Goal: Task Accomplishment & Management: Manage account settings

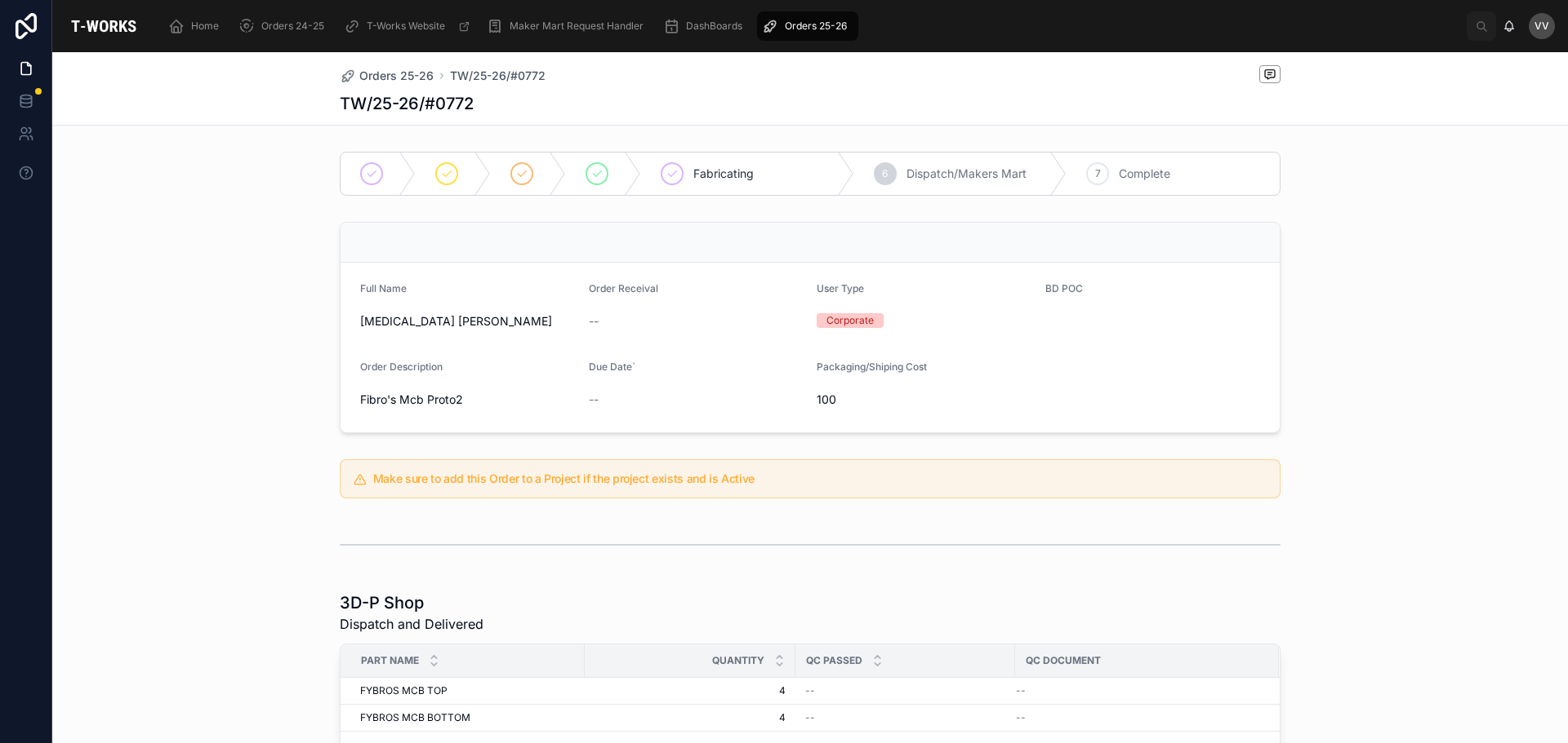
click at [229, 443] on div "Fabricating 6 Dispatch/Makers Mart 7 Complete Full Name [MEDICAL_DATA] [PERSON_…" at bounding box center [810, 714] width 1515 height 1138
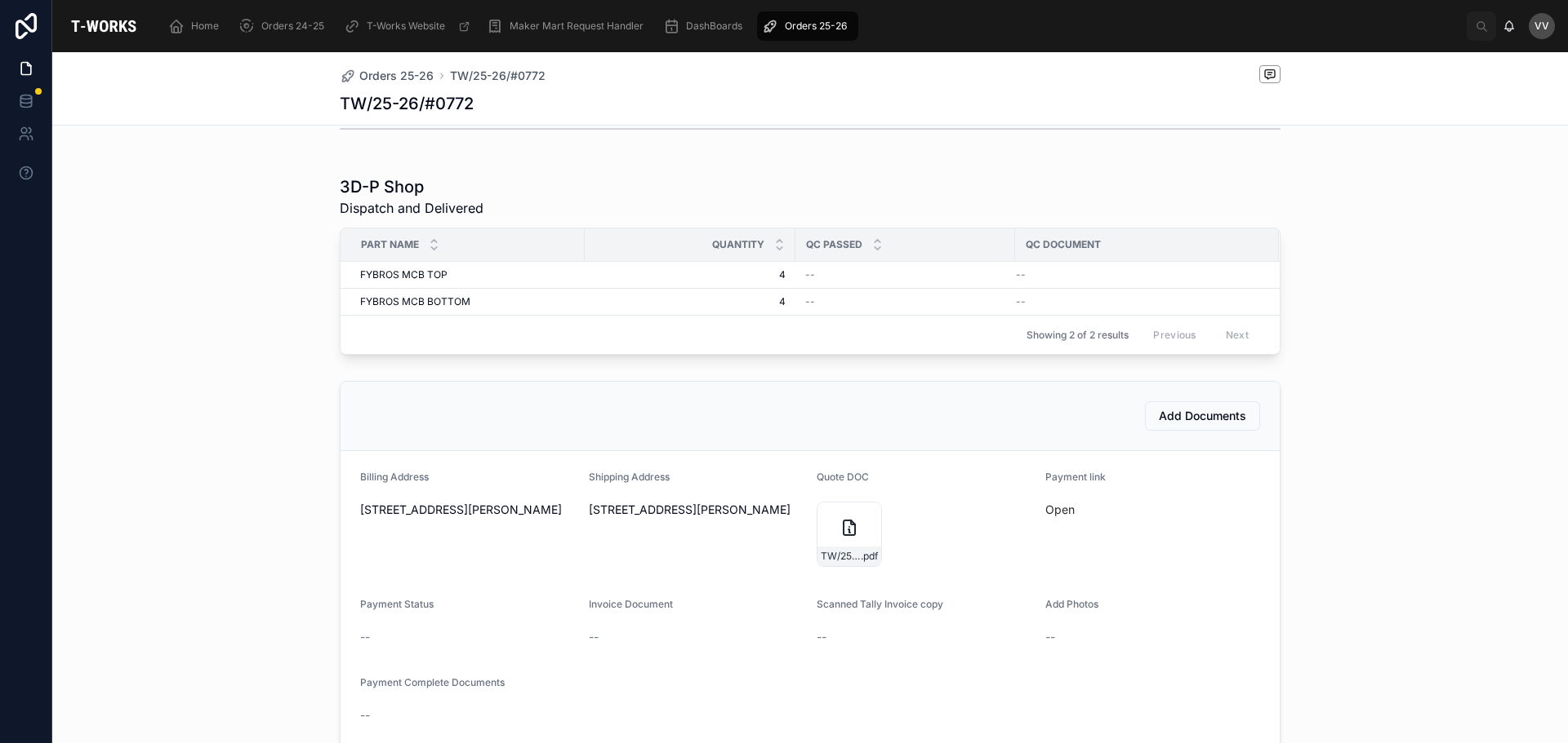
scroll to position [571, 0]
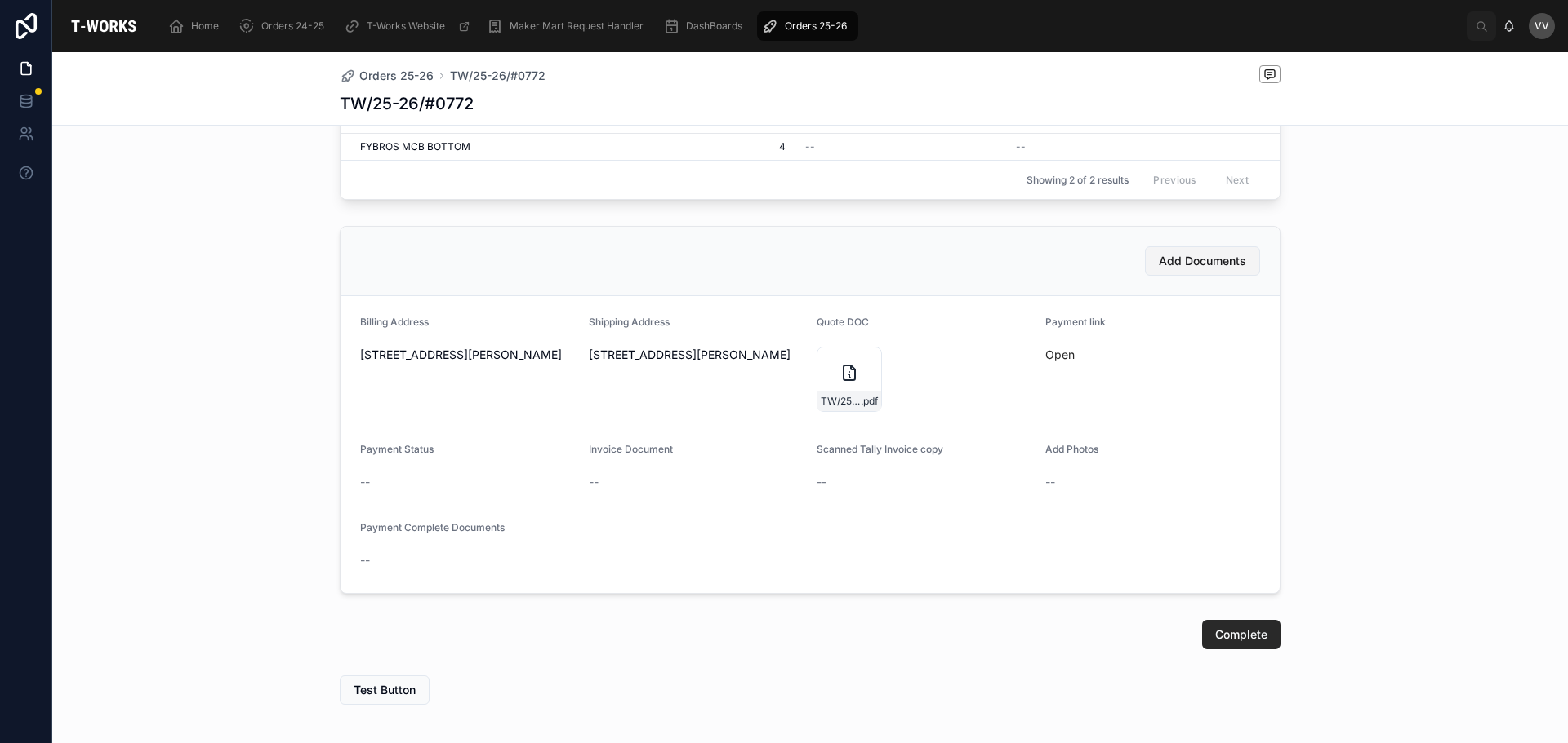
click at [1189, 270] on span "Add Documents" at bounding box center [1202, 261] width 88 height 17
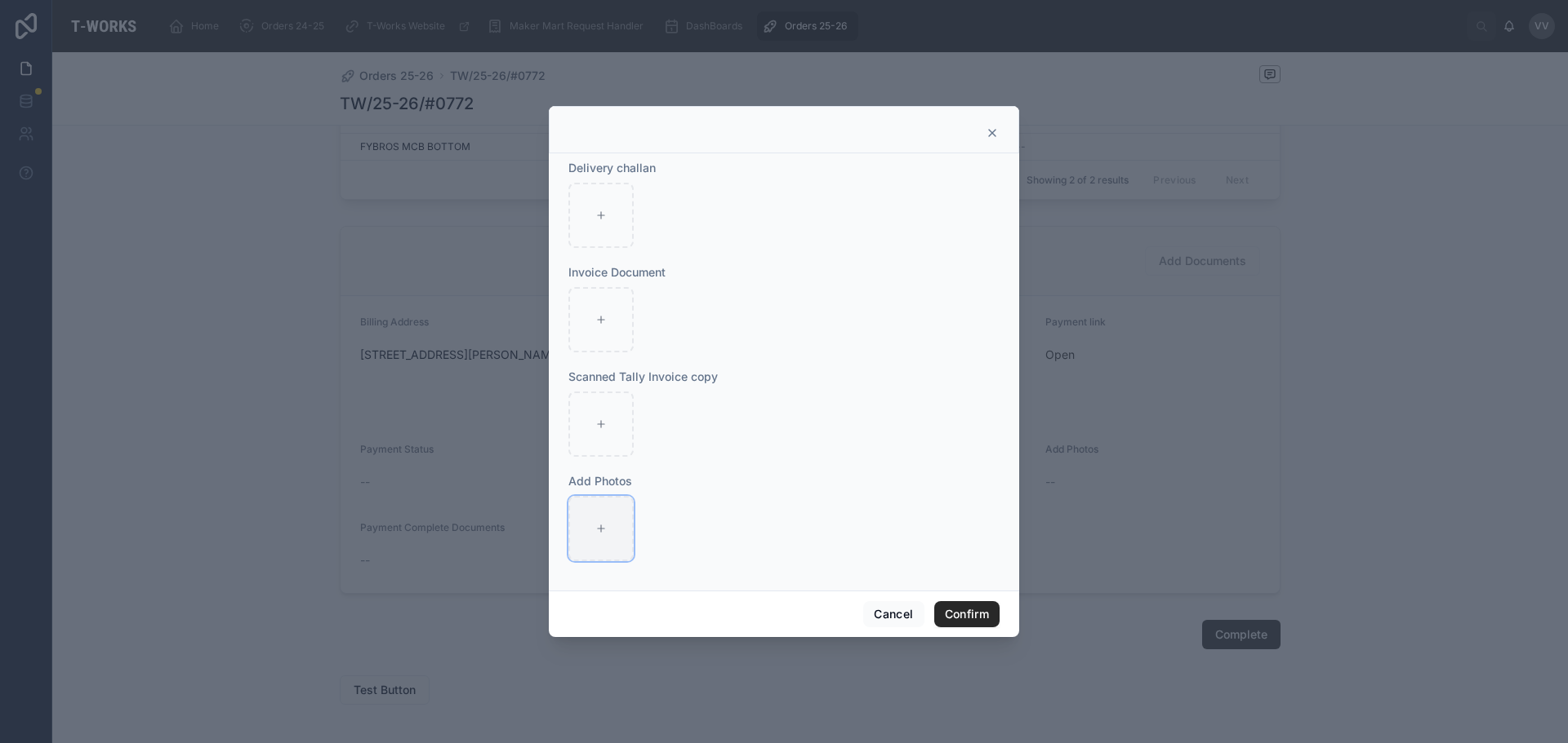
click at [581, 530] on div at bounding box center [601, 528] width 65 height 65
click at [594, 337] on div at bounding box center [601, 320] width 65 height 65
type input "**********"
click at [958, 614] on button "Confirm" at bounding box center [967, 614] width 65 height 26
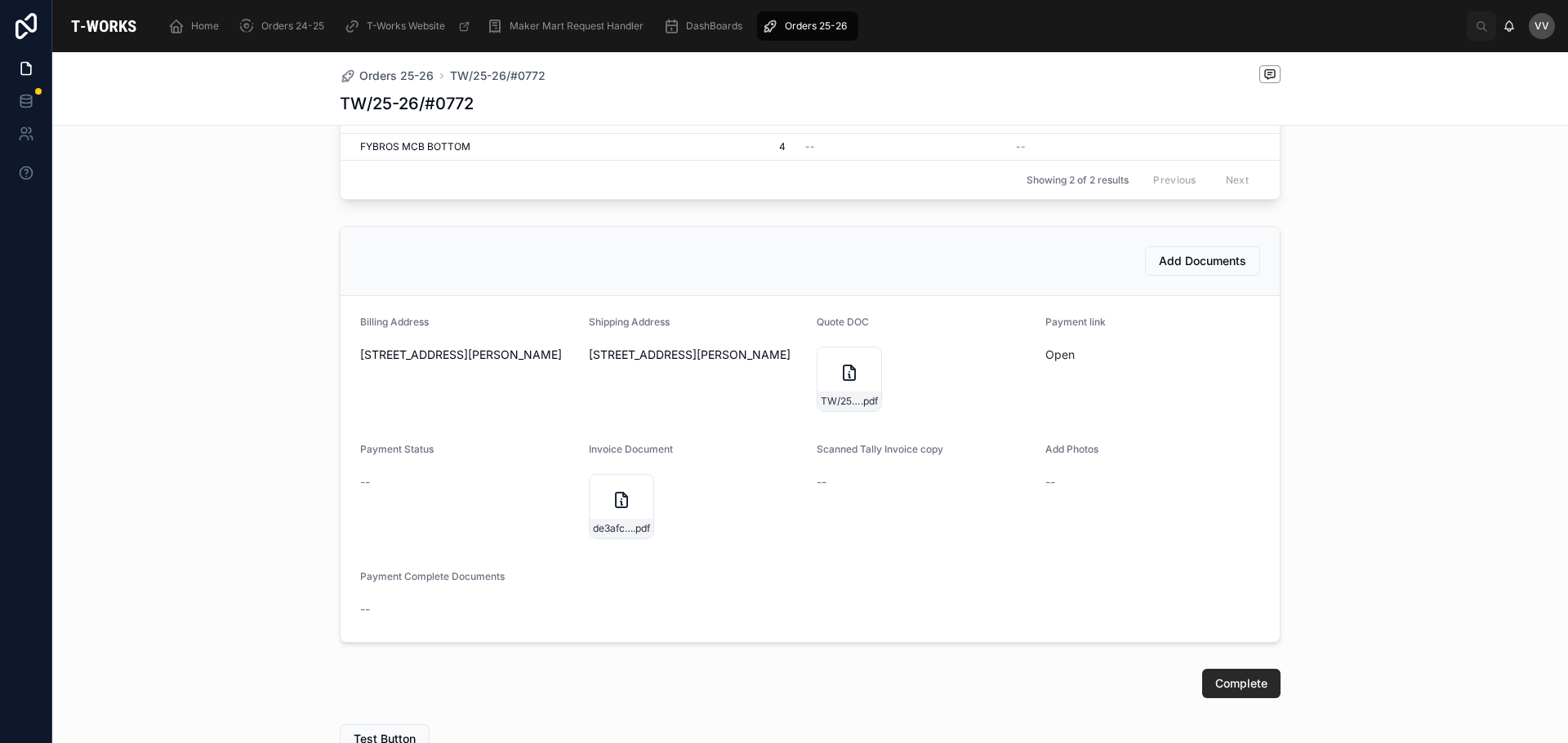
click at [190, 470] on div "Add Documents Billing Address [STREET_ADDRESS][PERSON_NAME][PERSON_NAME] Shippi…" at bounding box center [810, 434] width 1515 height 430
click at [398, 79] on span "Orders 25-26" at bounding box center [396, 76] width 74 height 17
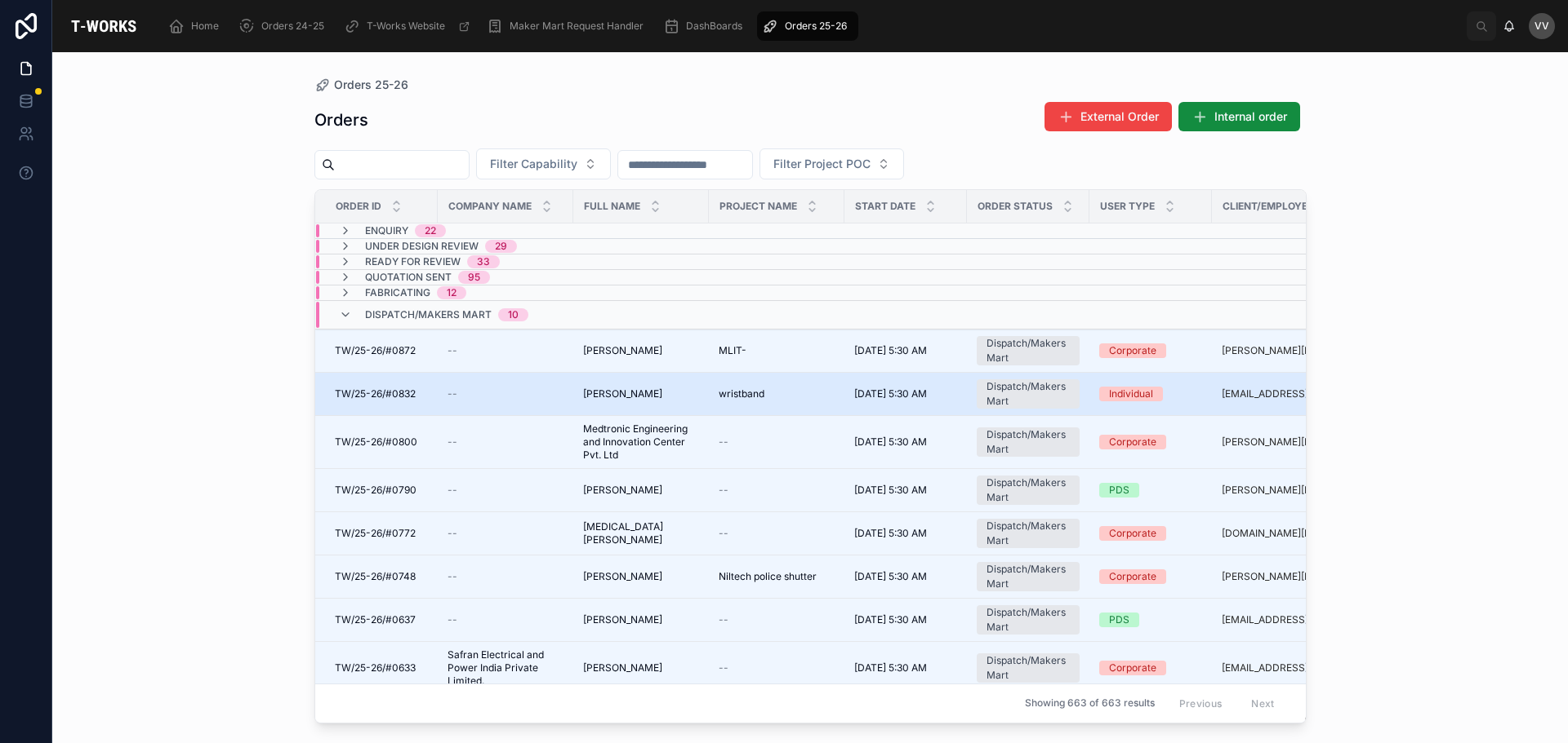
click at [579, 392] on td "[PERSON_NAME] [PERSON_NAME]" at bounding box center [641, 395] width 135 height 43
click at [513, 396] on div "--" at bounding box center [505, 394] width 116 height 13
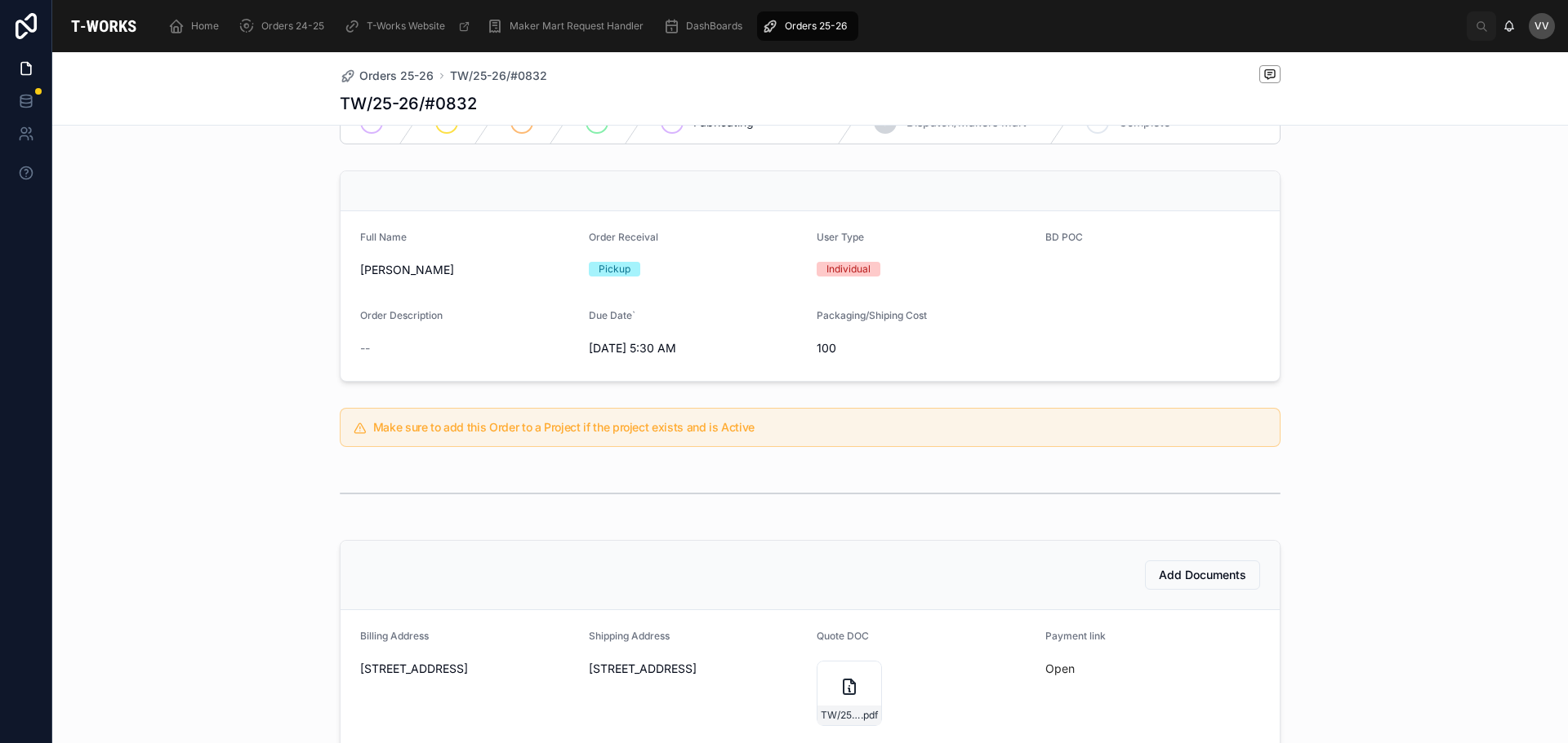
scroll to position [326, 0]
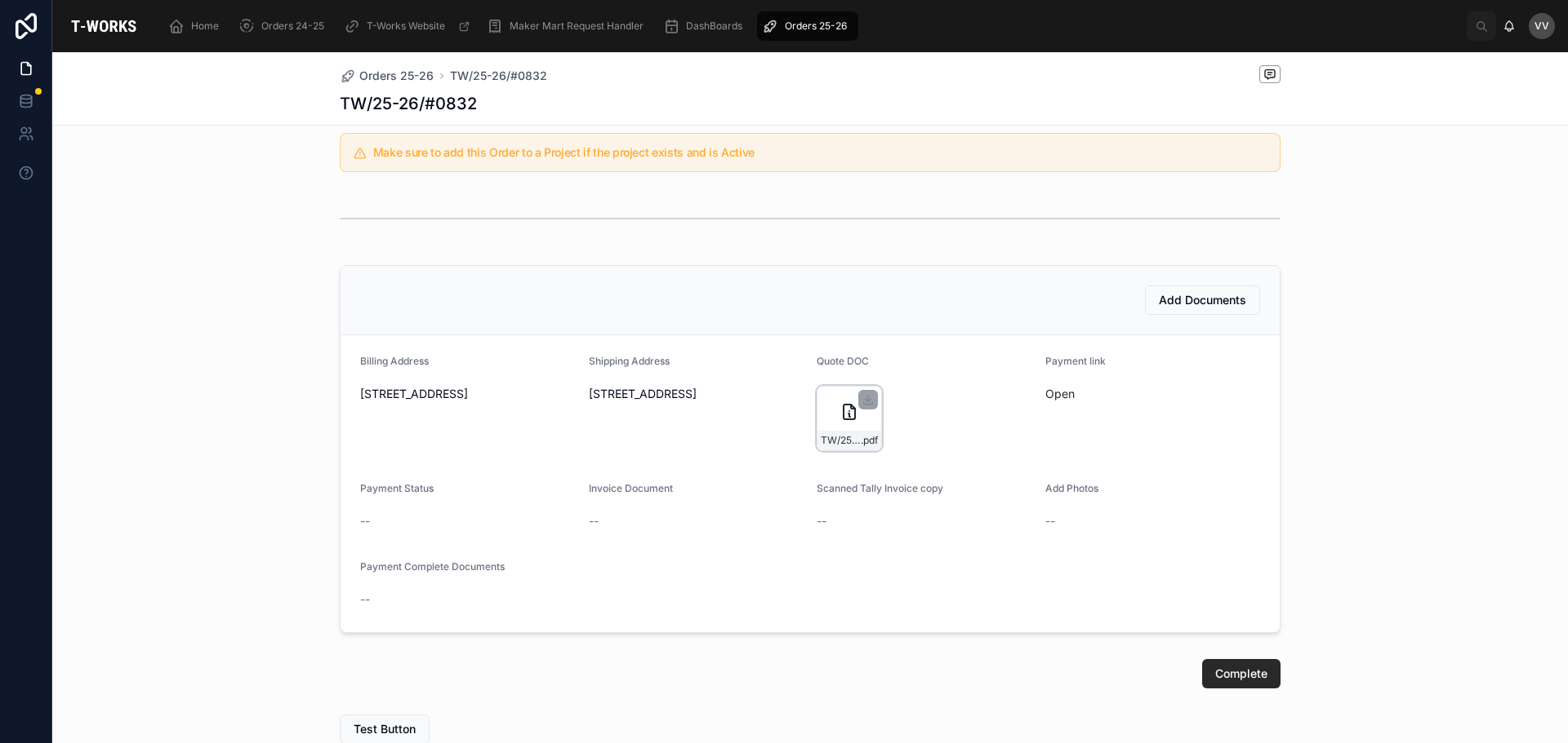
click at [827, 412] on div "TW/25-26/#0832 .pdf" at bounding box center [849, 418] width 65 height 65
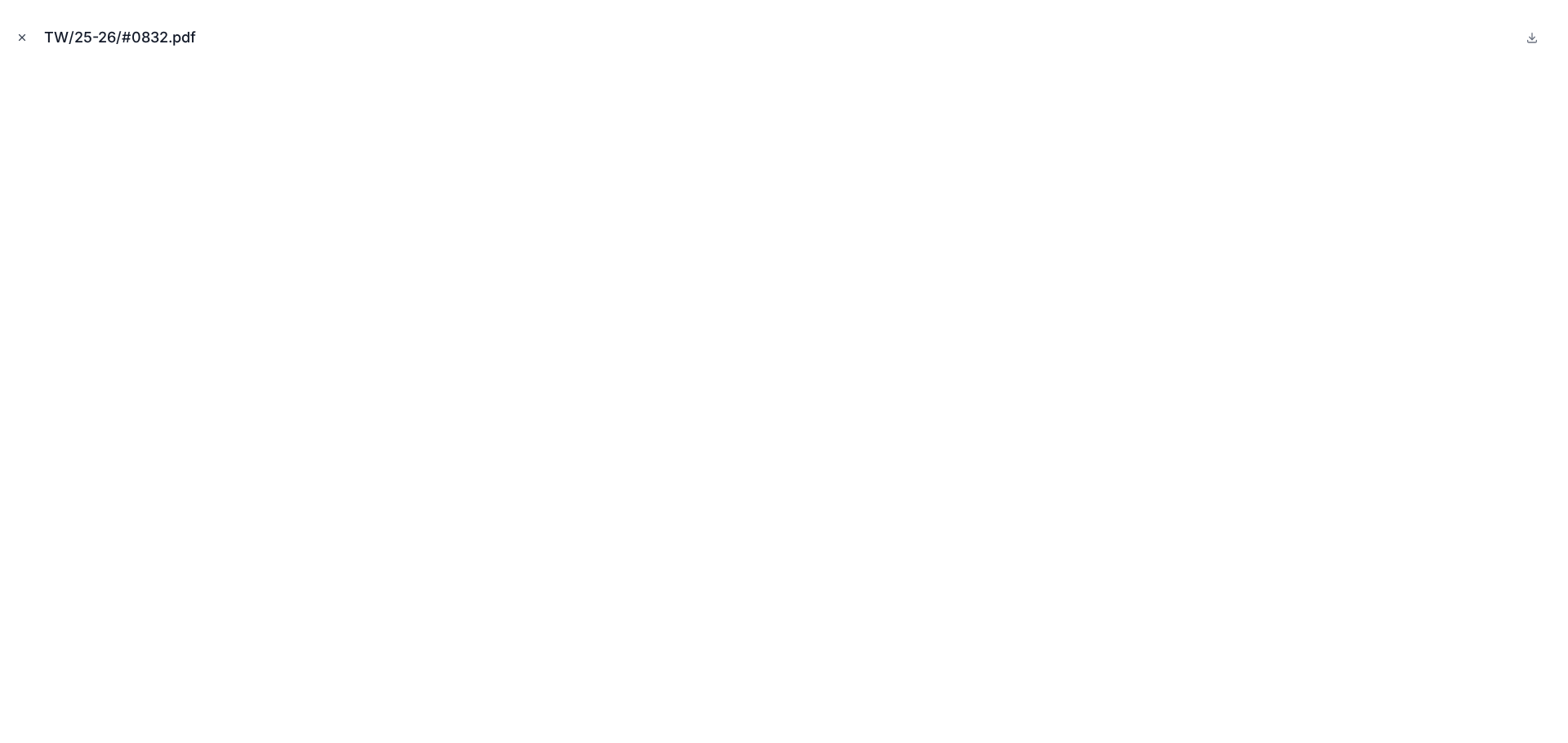
click at [18, 39] on icon "Close modal" at bounding box center [23, 38] width 12 height 12
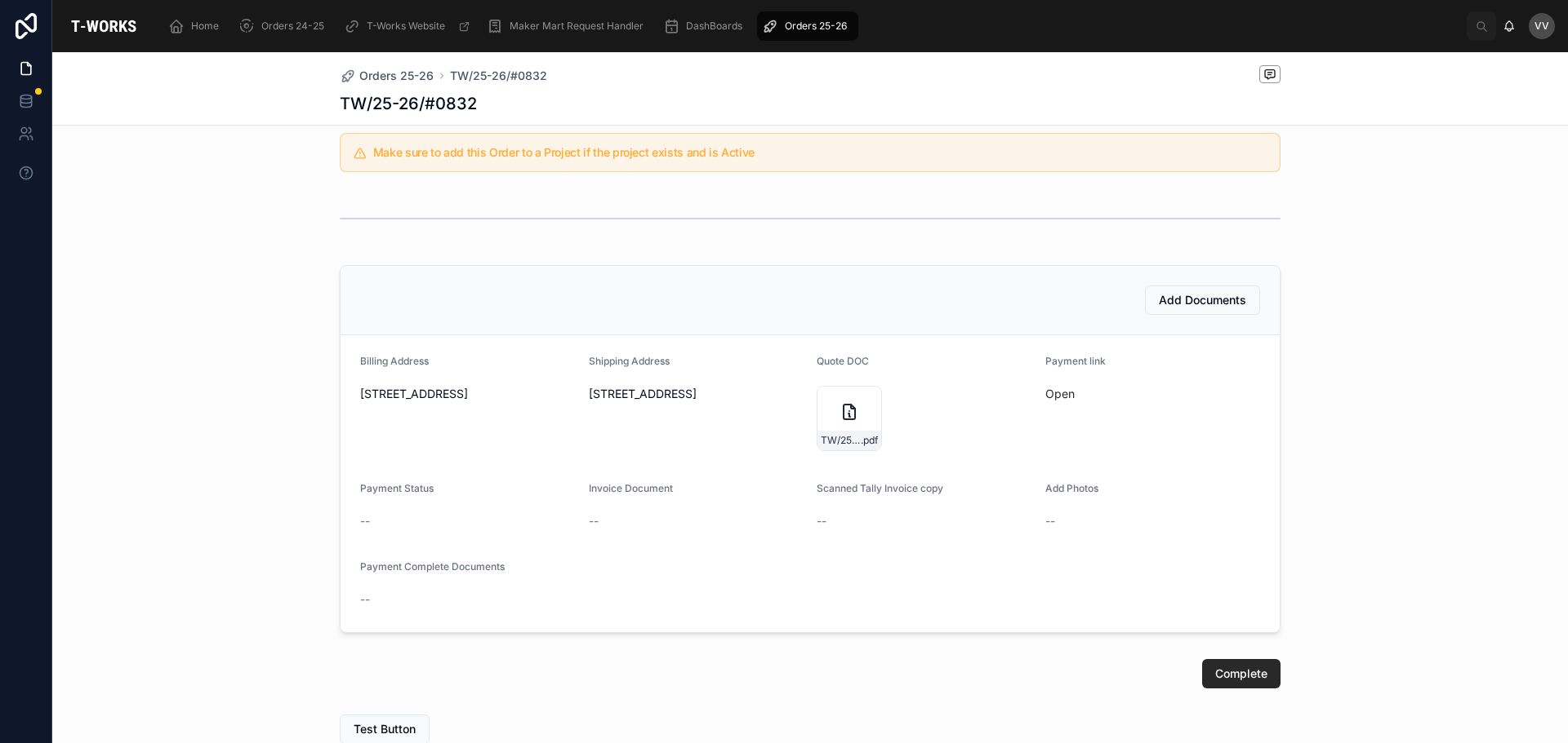
click at [203, 403] on div "Add Documents Billing Address 1-11-[GEOGRAPHIC_DATA] Shipping Address 1-[GEOGRA…" at bounding box center [810, 449] width 1515 height 381
click at [1207, 300] on span "Add Documents" at bounding box center [1202, 301] width 88 height 17
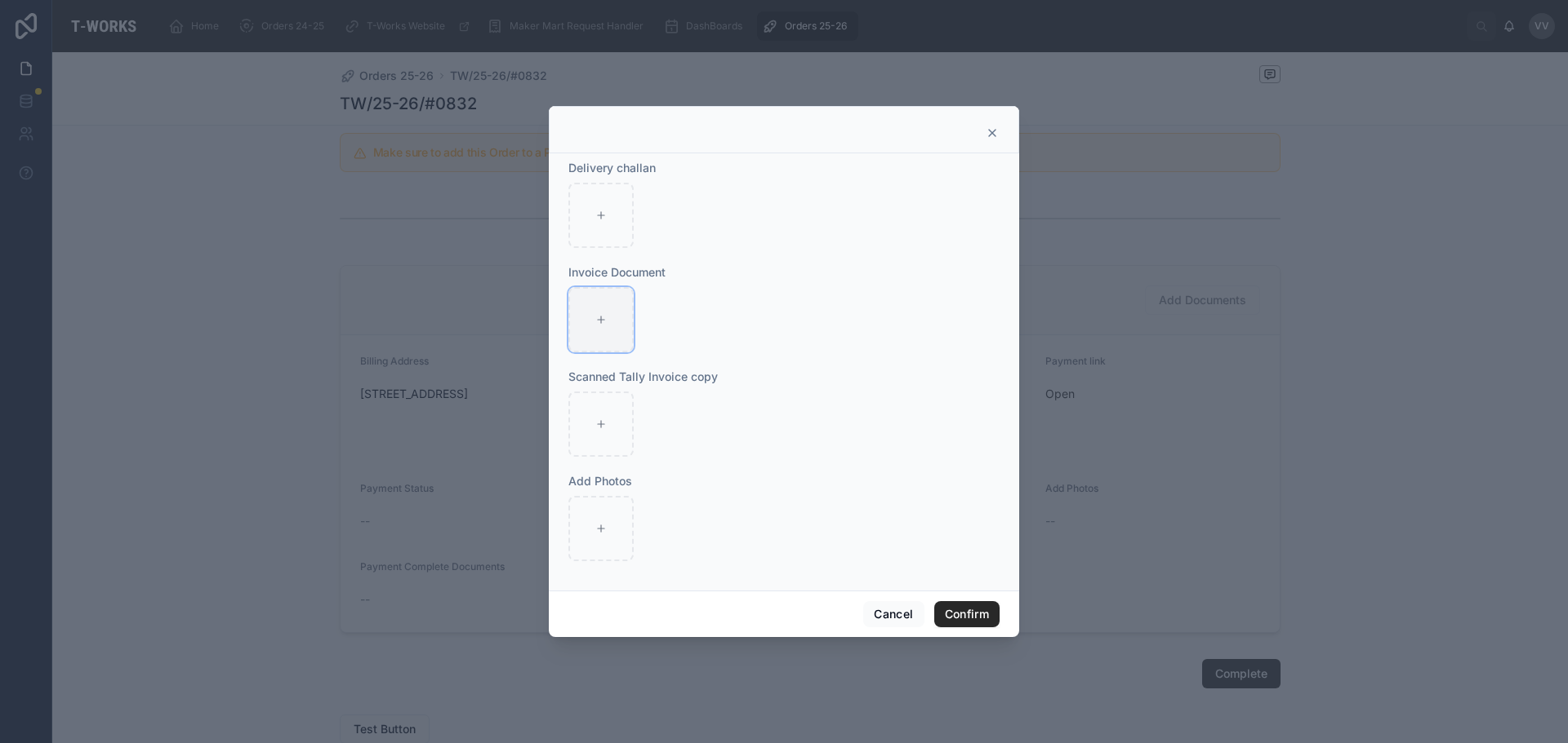
click at [603, 326] on icon at bounding box center [601, 320] width 12 height 12
type input "**********"
click at [957, 611] on button "Confirm" at bounding box center [967, 614] width 65 height 26
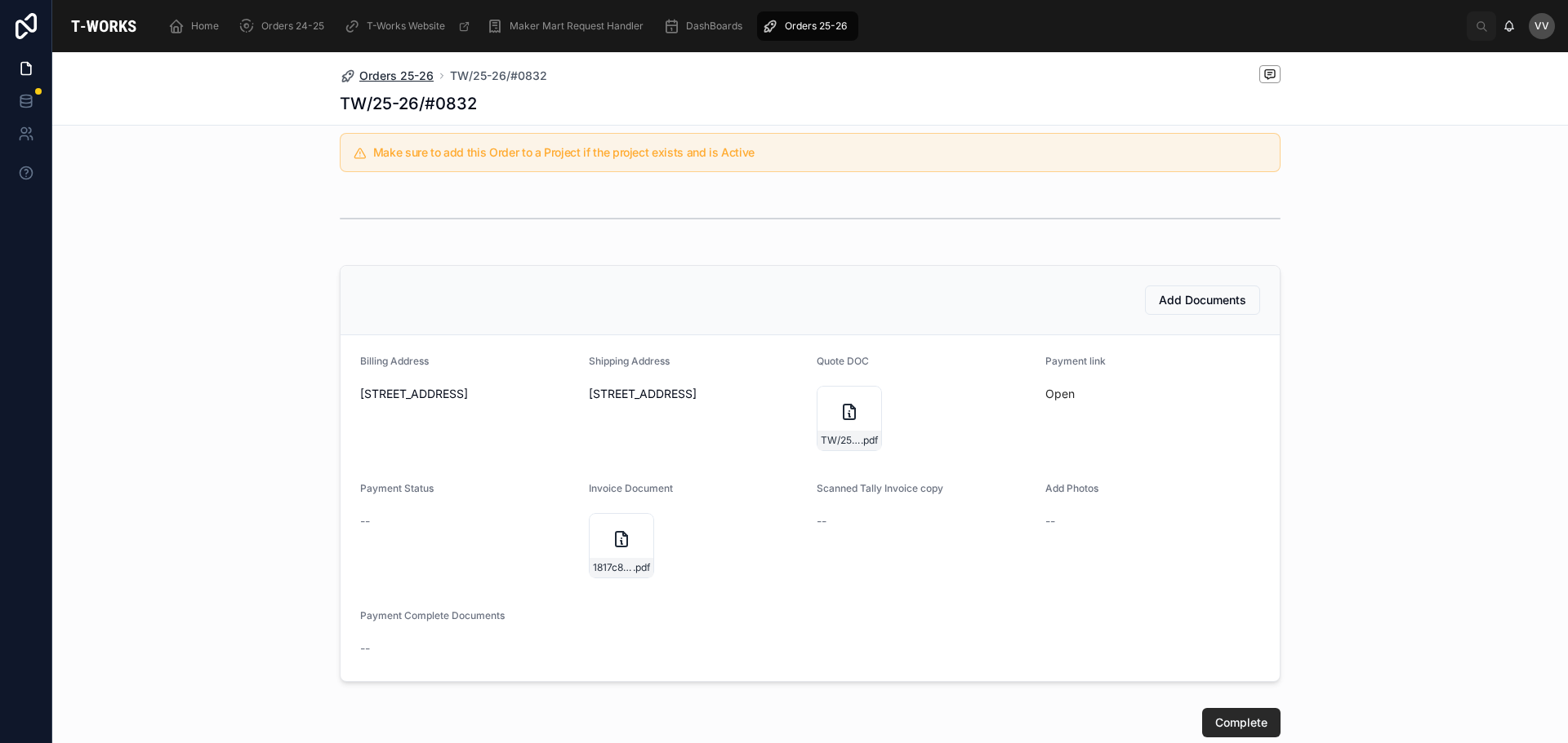
click at [387, 73] on span "Orders 25-26" at bounding box center [396, 76] width 74 height 17
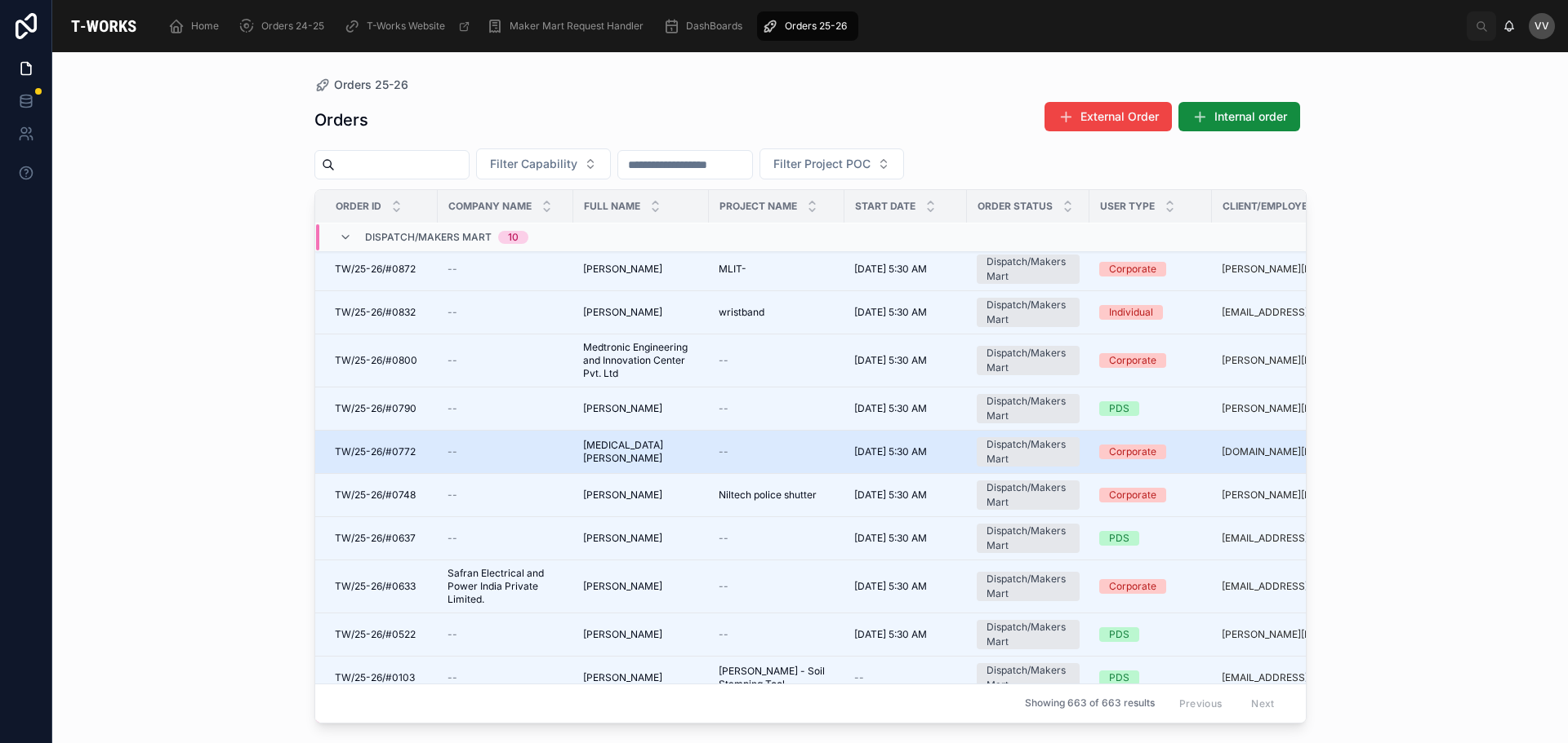
scroll to position [163, 0]
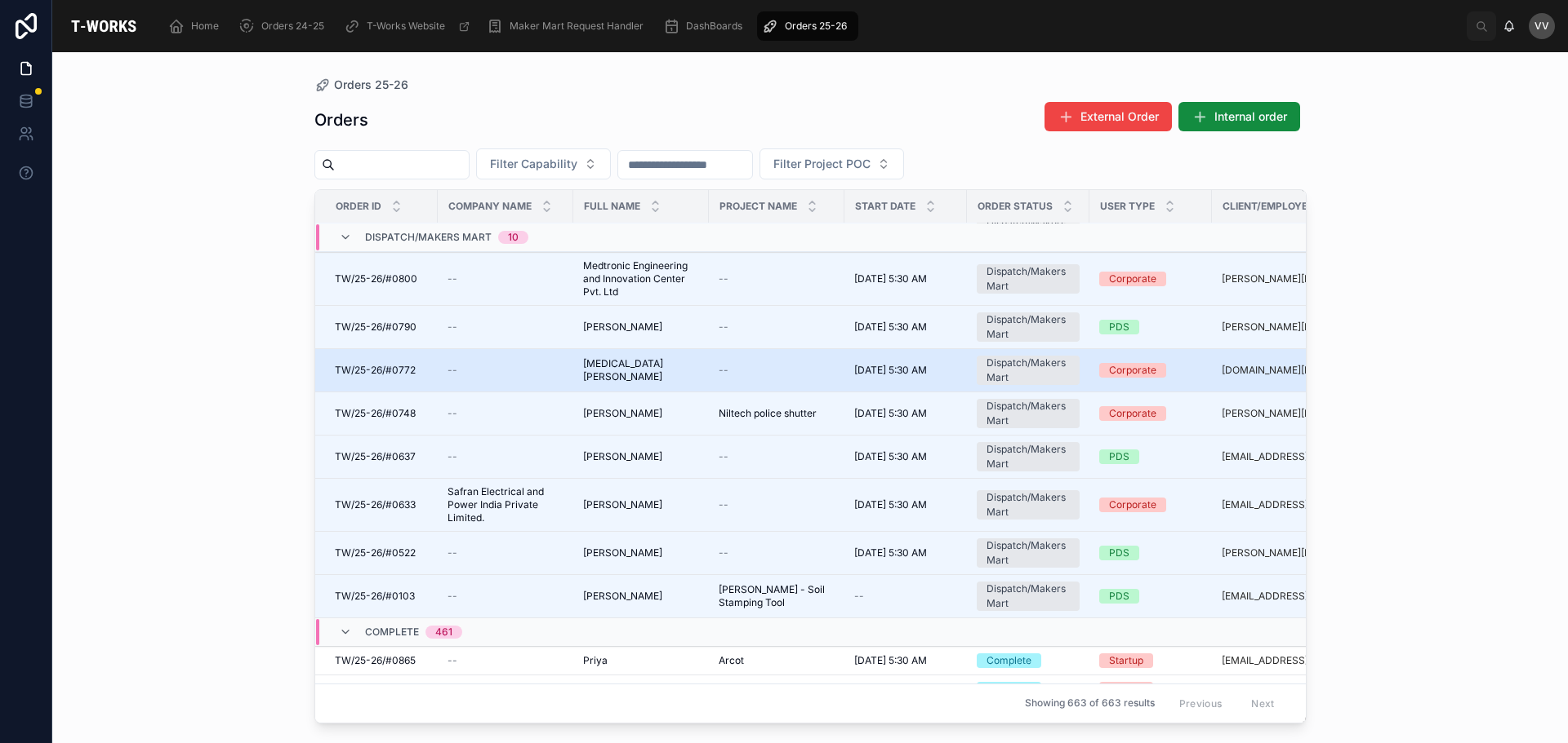
click at [578, 373] on td "[MEDICAL_DATA] [PERSON_NAME] [MEDICAL_DATA] [PERSON_NAME]" at bounding box center [641, 371] width 135 height 43
click at [426, 377] on td "TW/25-26/#0772 TW/25-26/#0772" at bounding box center [376, 371] width 123 height 43
click at [480, 363] on td "--" at bounding box center [505, 371] width 135 height 43
click at [454, 366] on span "--" at bounding box center [453, 371] width 10 height 13
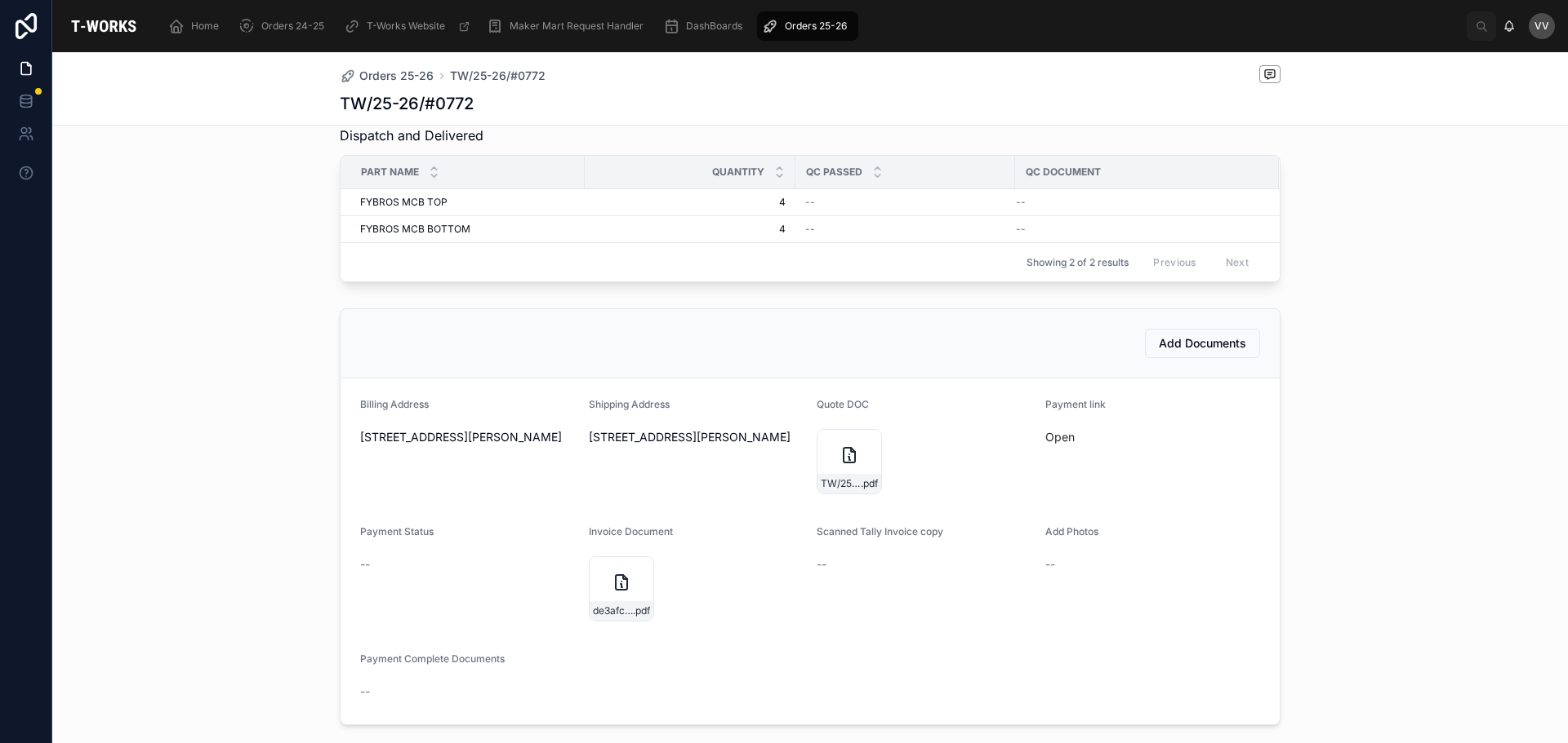
scroll to position [489, 0]
click at [375, 73] on span "Orders 25-26" at bounding box center [396, 76] width 74 height 17
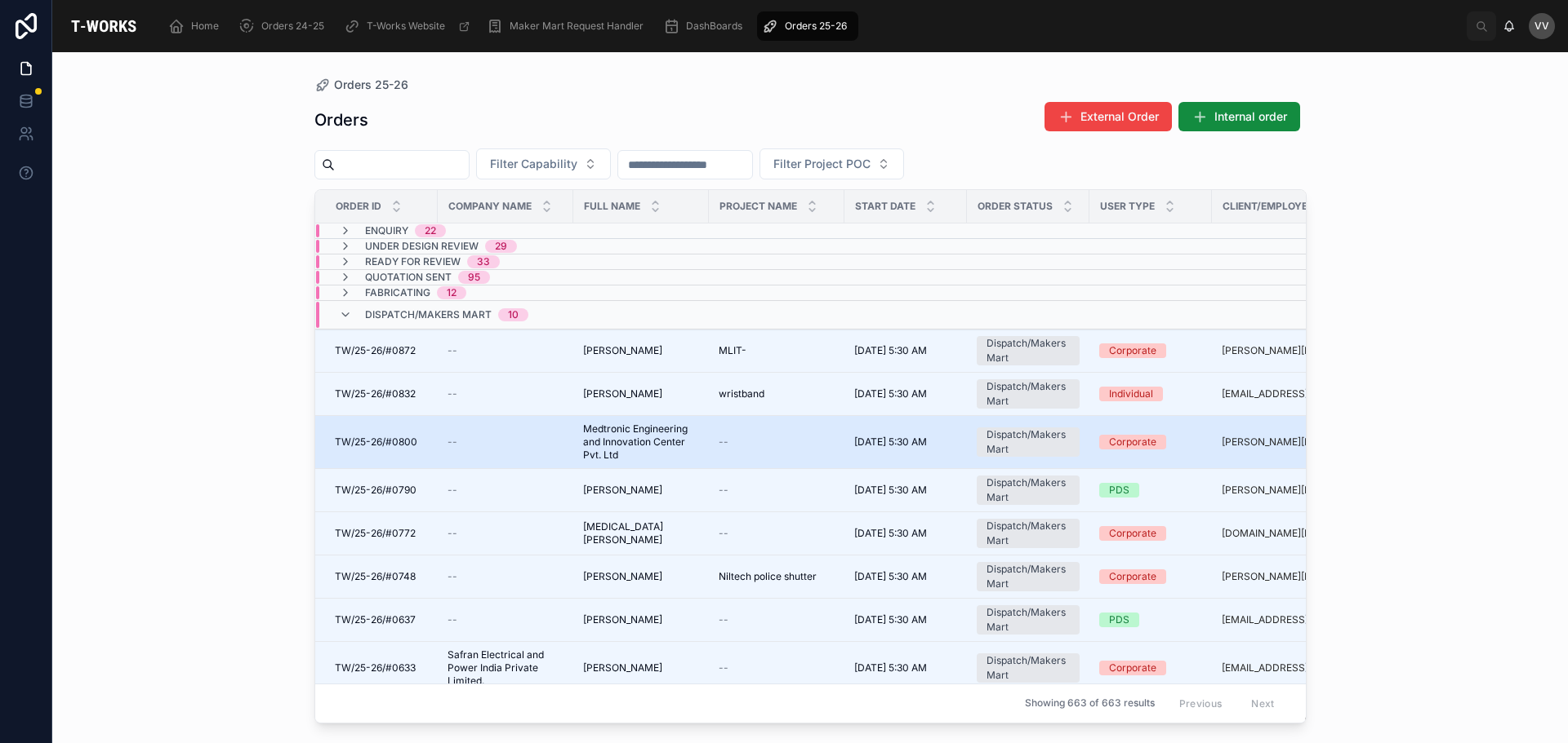
click at [510, 433] on td "--" at bounding box center [505, 443] width 135 height 53
click at [388, 441] on span "TW/25-26/#0800" at bounding box center [376, 442] width 83 height 13
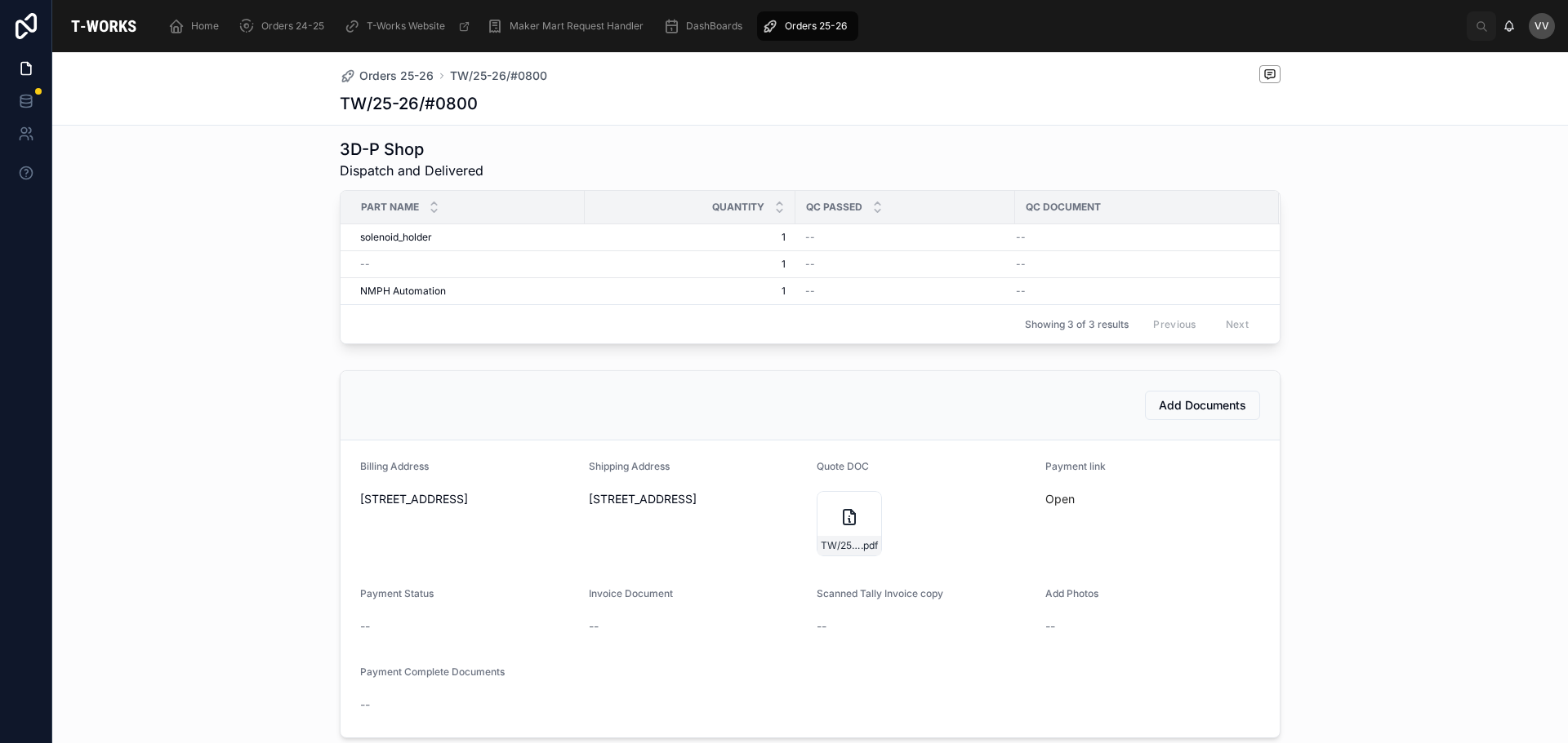
scroll to position [653, 0]
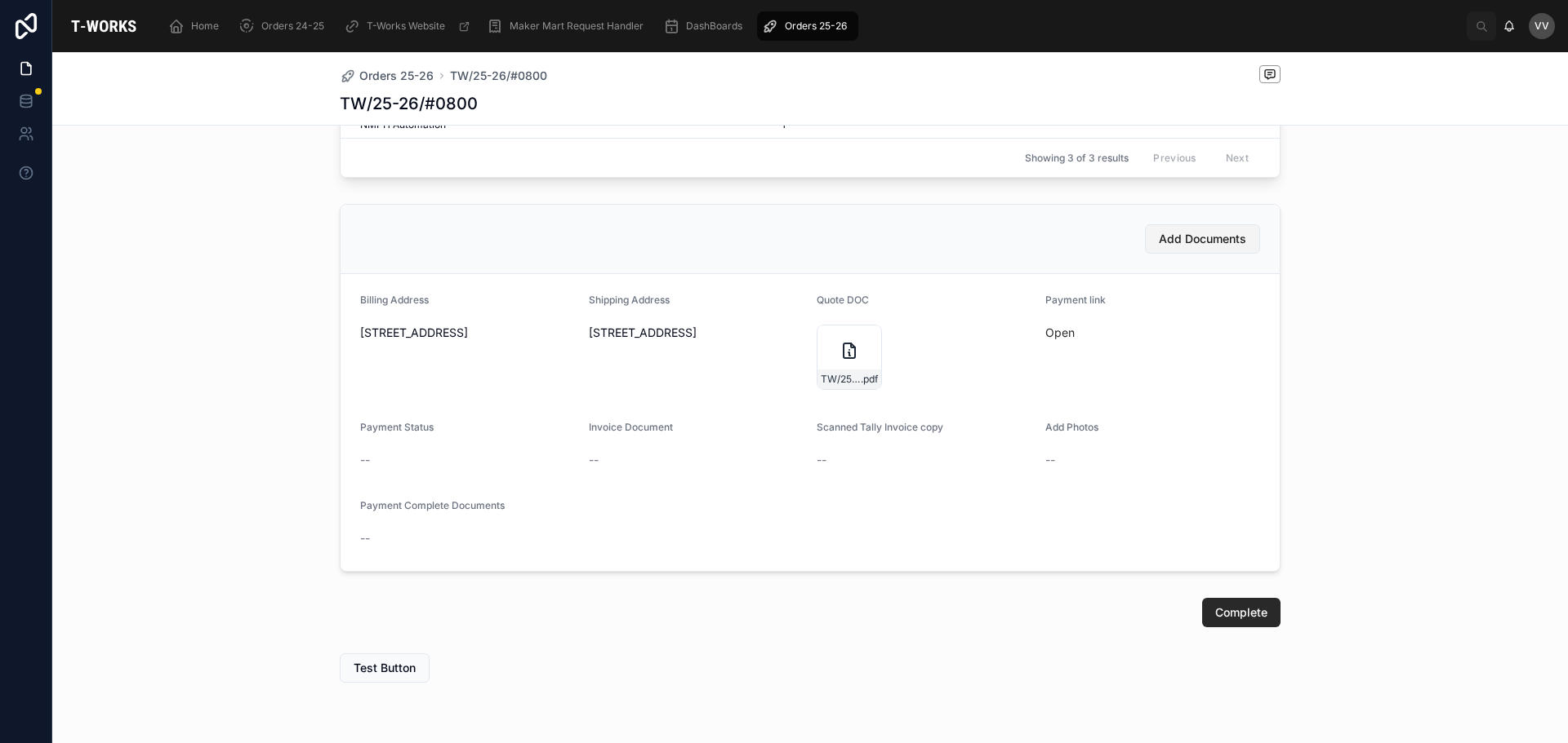
click at [1179, 247] on span "Add Documents" at bounding box center [1202, 240] width 88 height 17
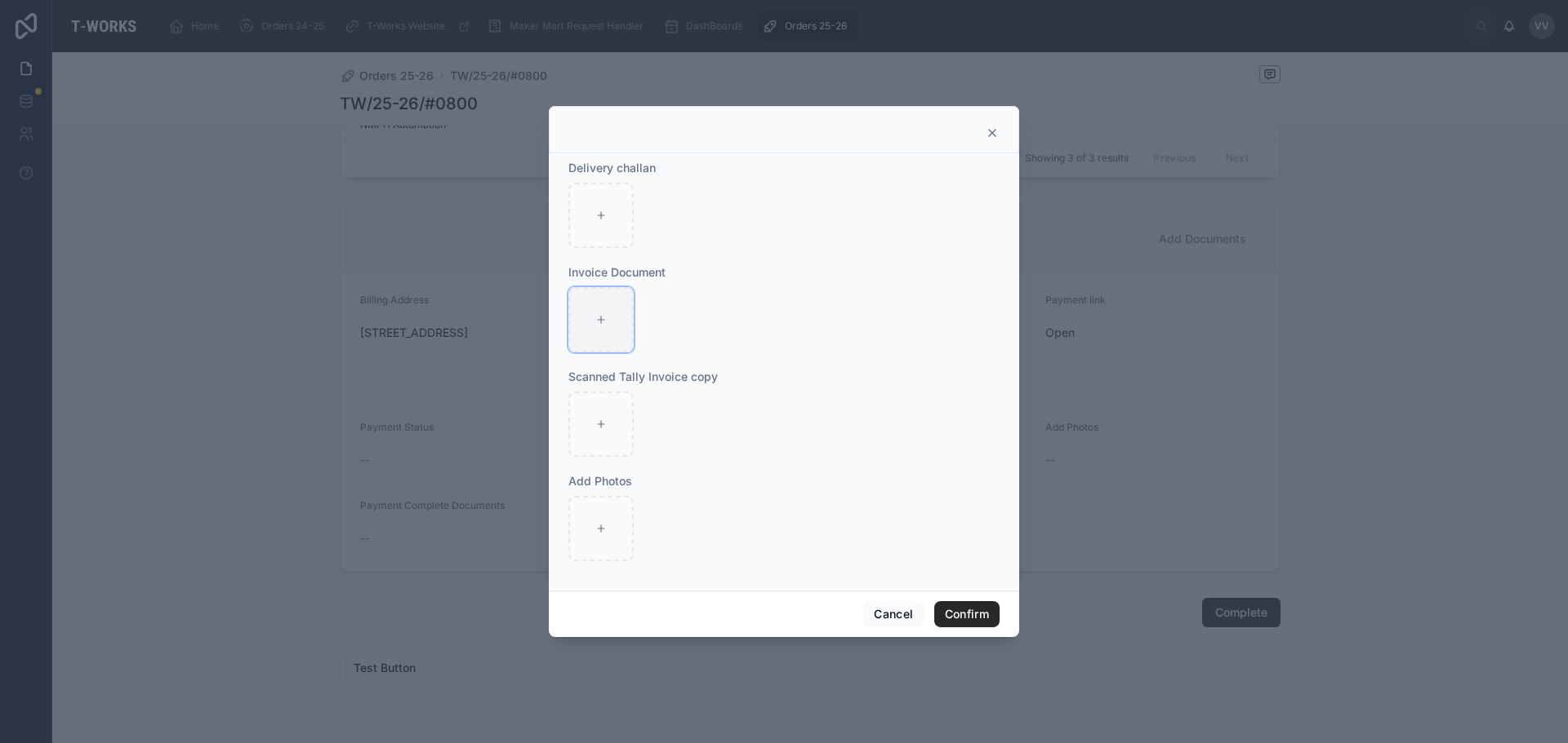
click at [601, 306] on div at bounding box center [601, 320] width 65 height 65
type input "**********"
click at [967, 614] on button "Confirm" at bounding box center [967, 614] width 65 height 26
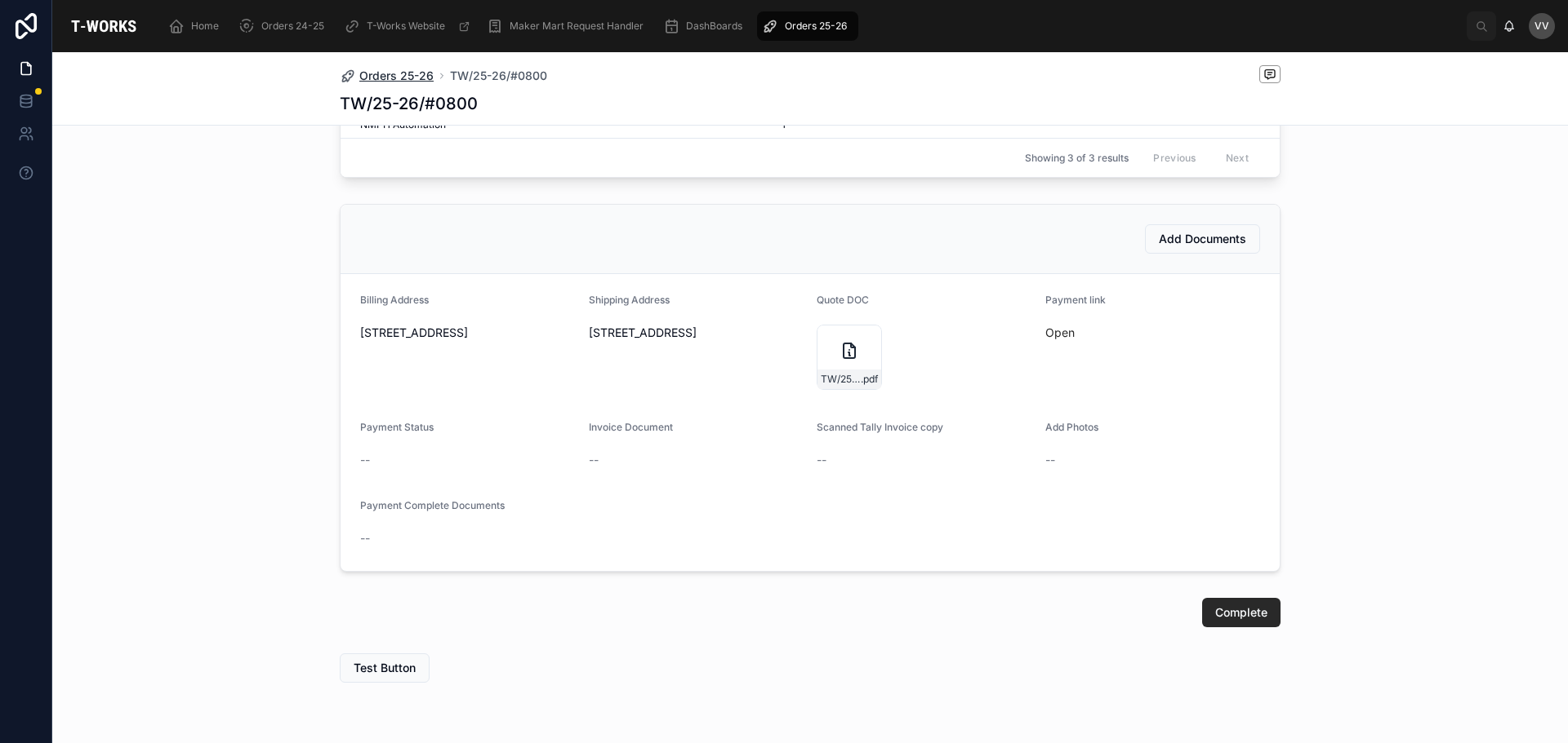
click at [389, 73] on span "Orders 25-26" at bounding box center [396, 76] width 74 height 17
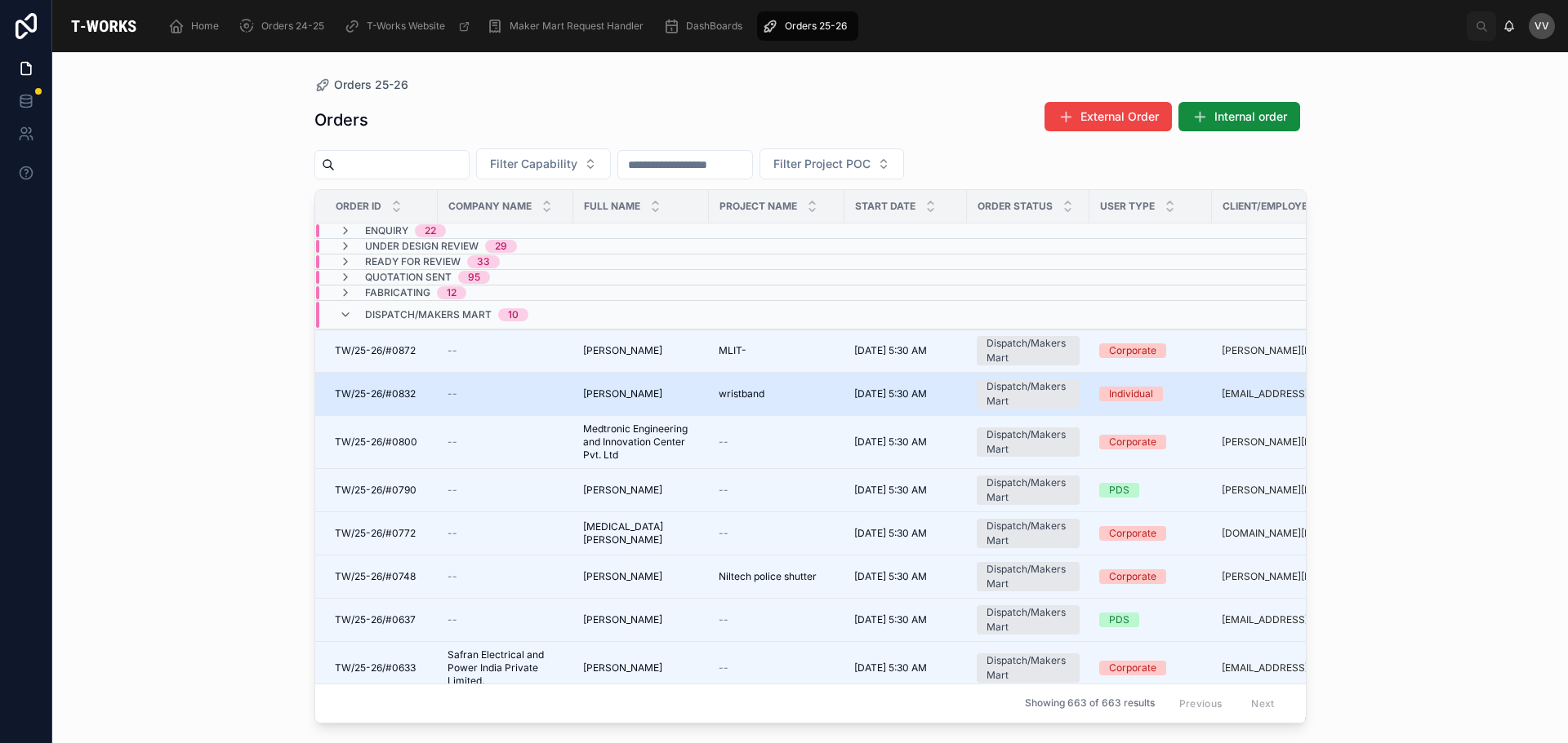
click at [568, 398] on td "--" at bounding box center [505, 395] width 135 height 43
click at [424, 396] on div "TW/25-26/#0832 TW/25-26/#0832" at bounding box center [381, 394] width 93 height 13
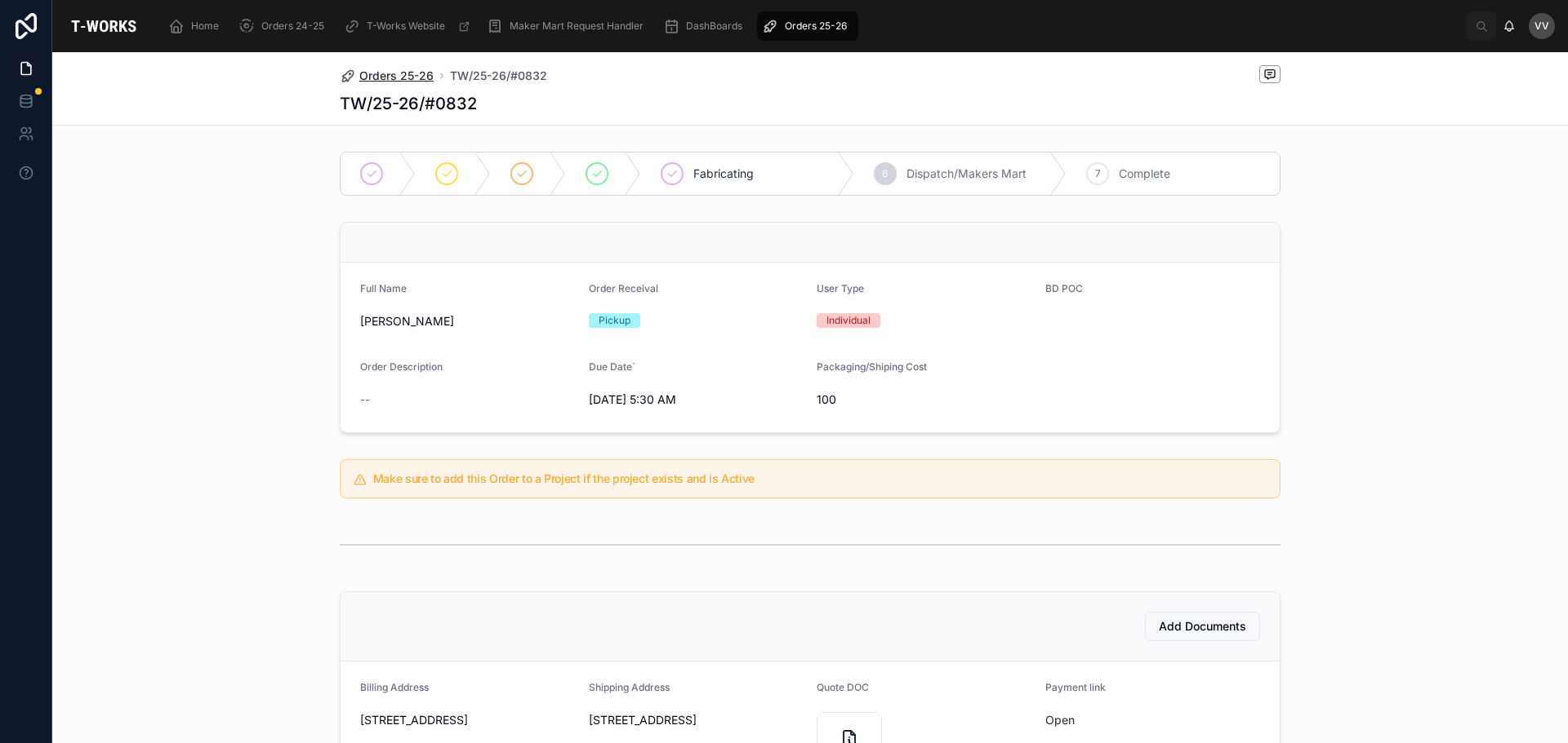
click at [397, 74] on span "Orders 25-26" at bounding box center [396, 76] width 74 height 17
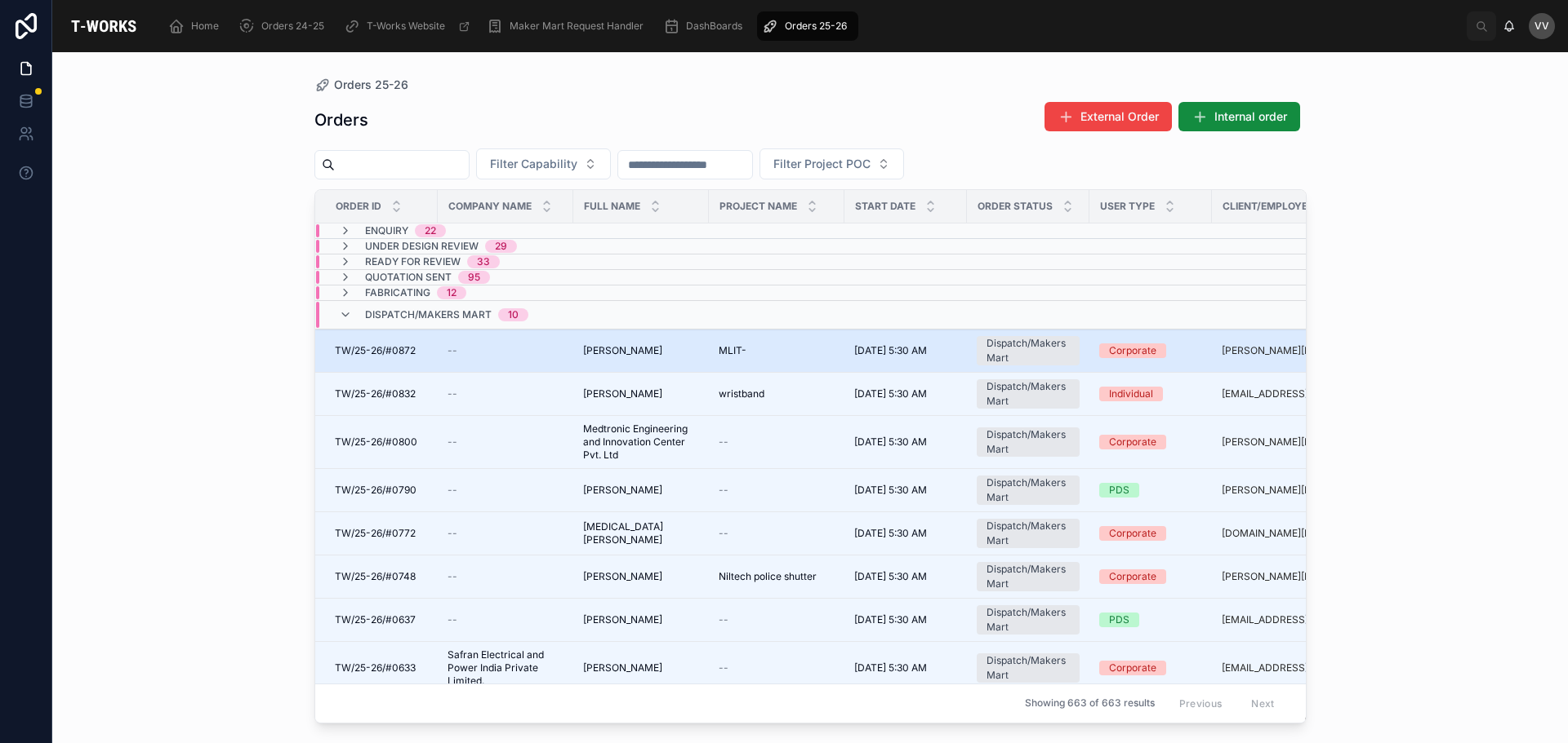
click at [515, 353] on div "--" at bounding box center [505, 351] width 116 height 13
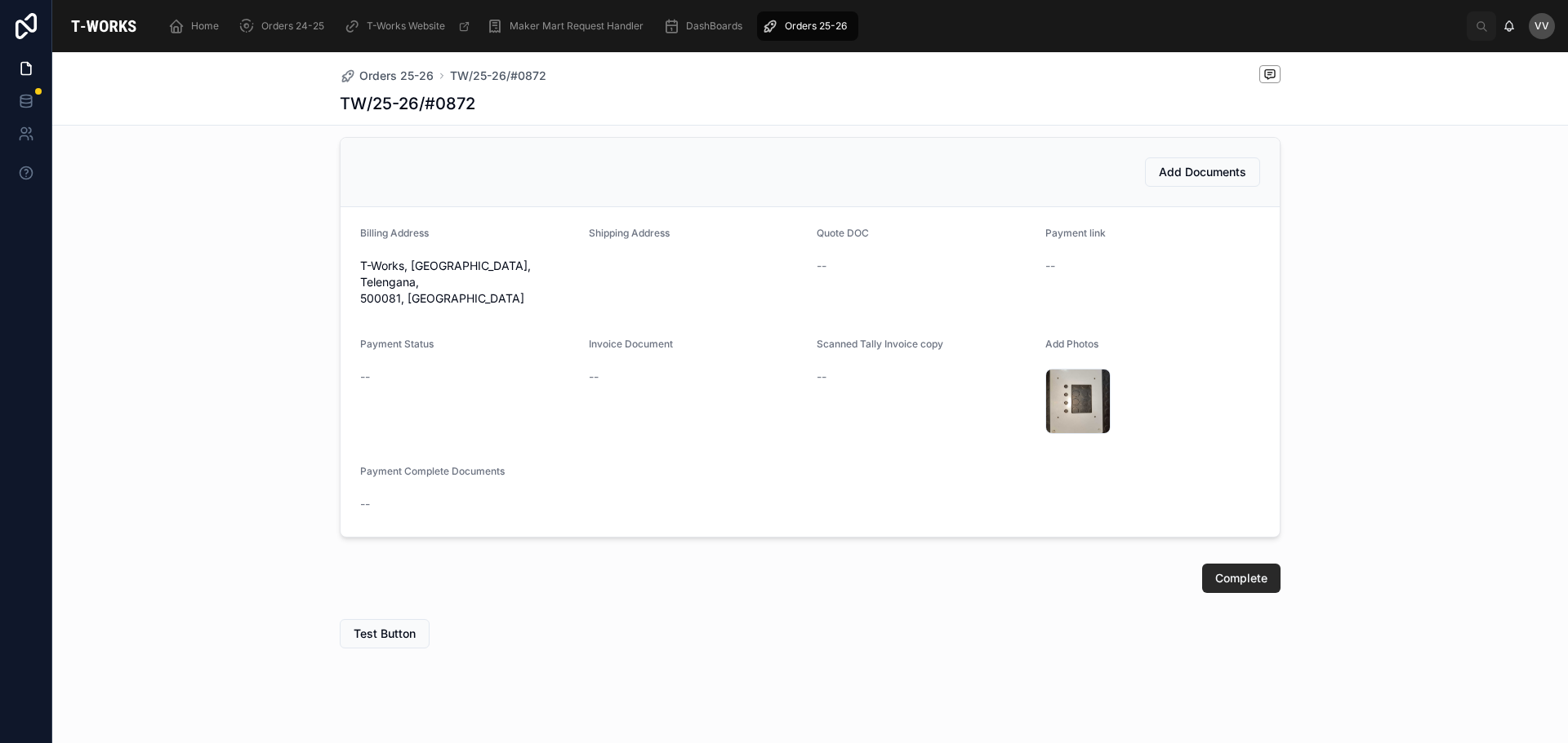
scroll to position [128, 0]
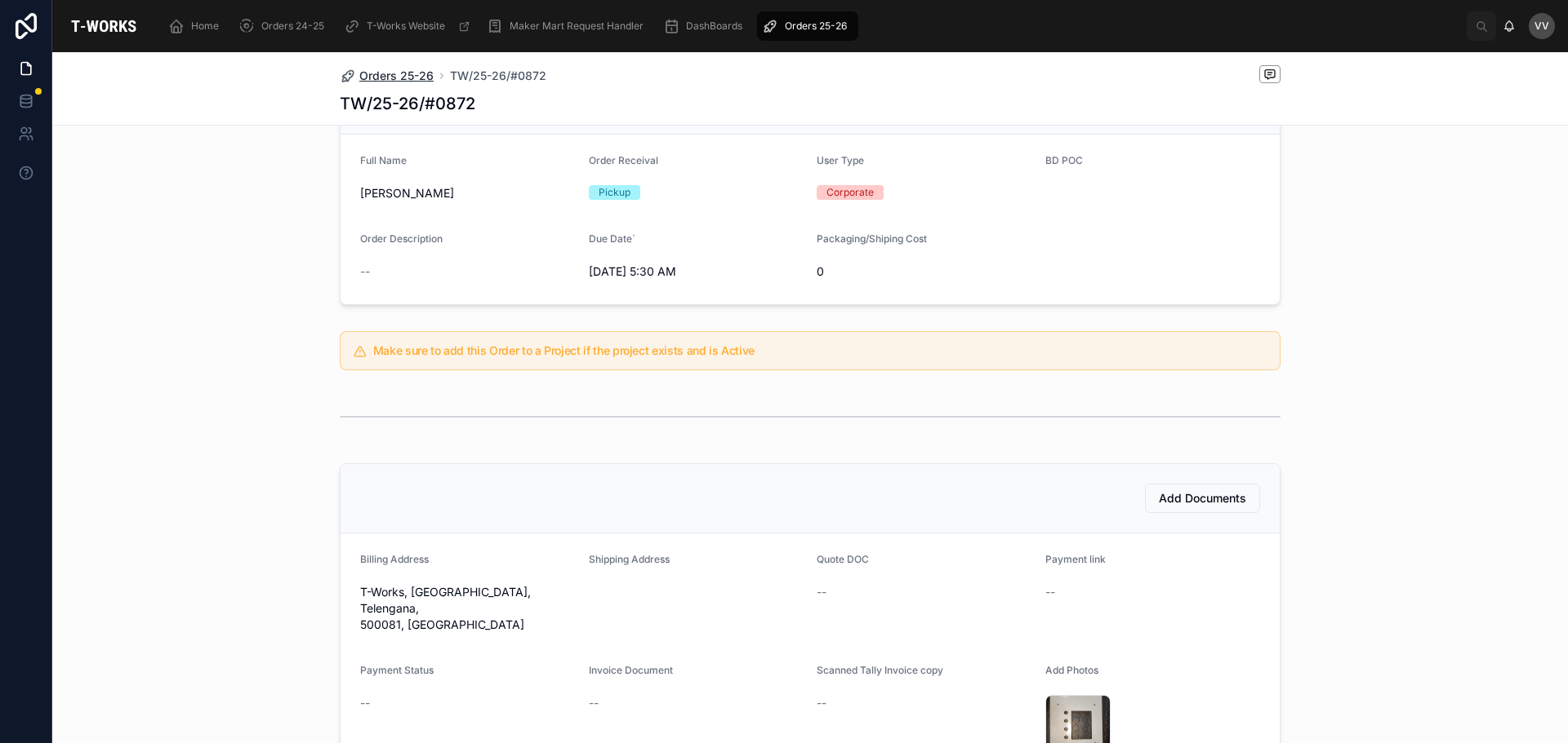
click at [364, 75] on span "Orders 25-26" at bounding box center [396, 76] width 74 height 17
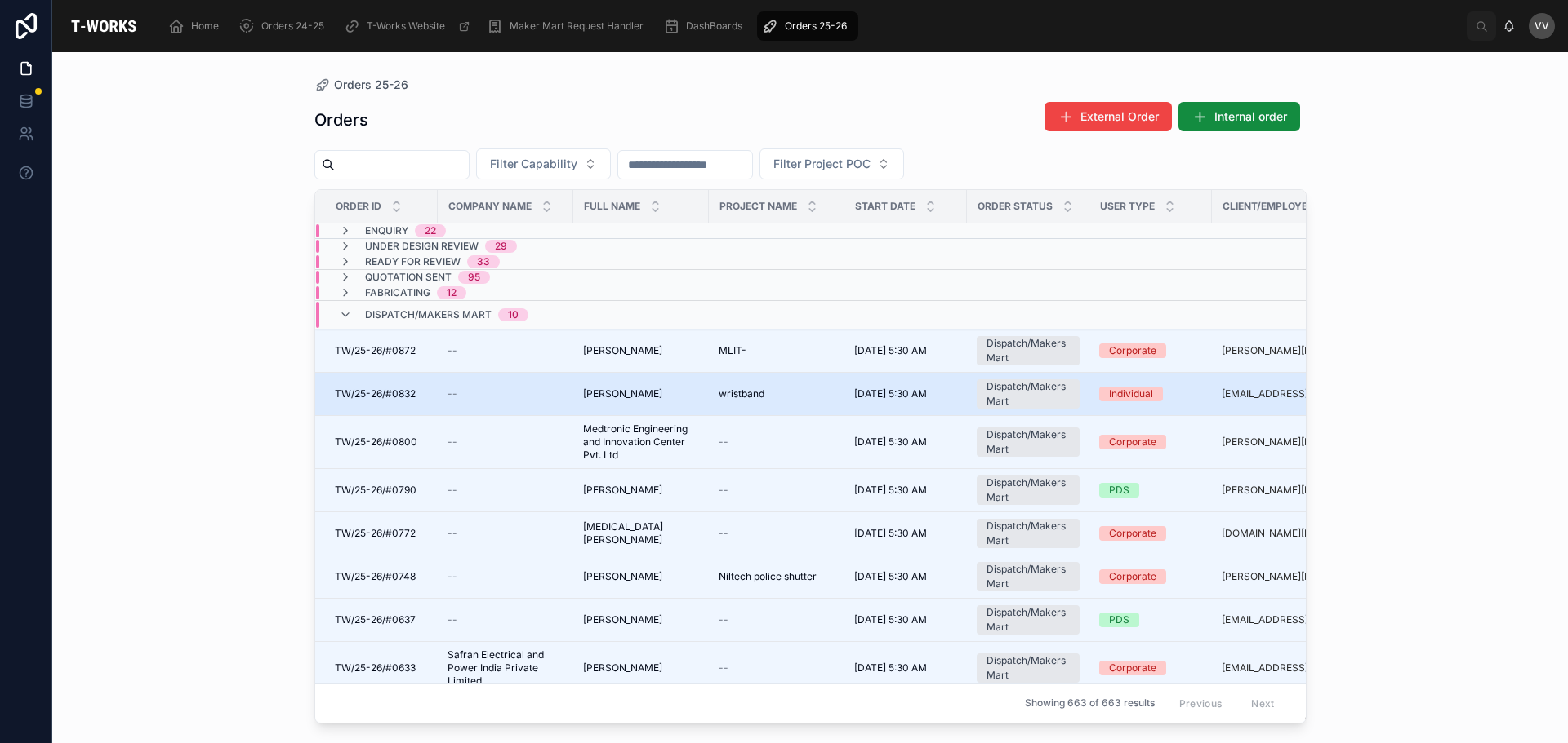
click at [519, 394] on div "--" at bounding box center [505, 394] width 116 height 13
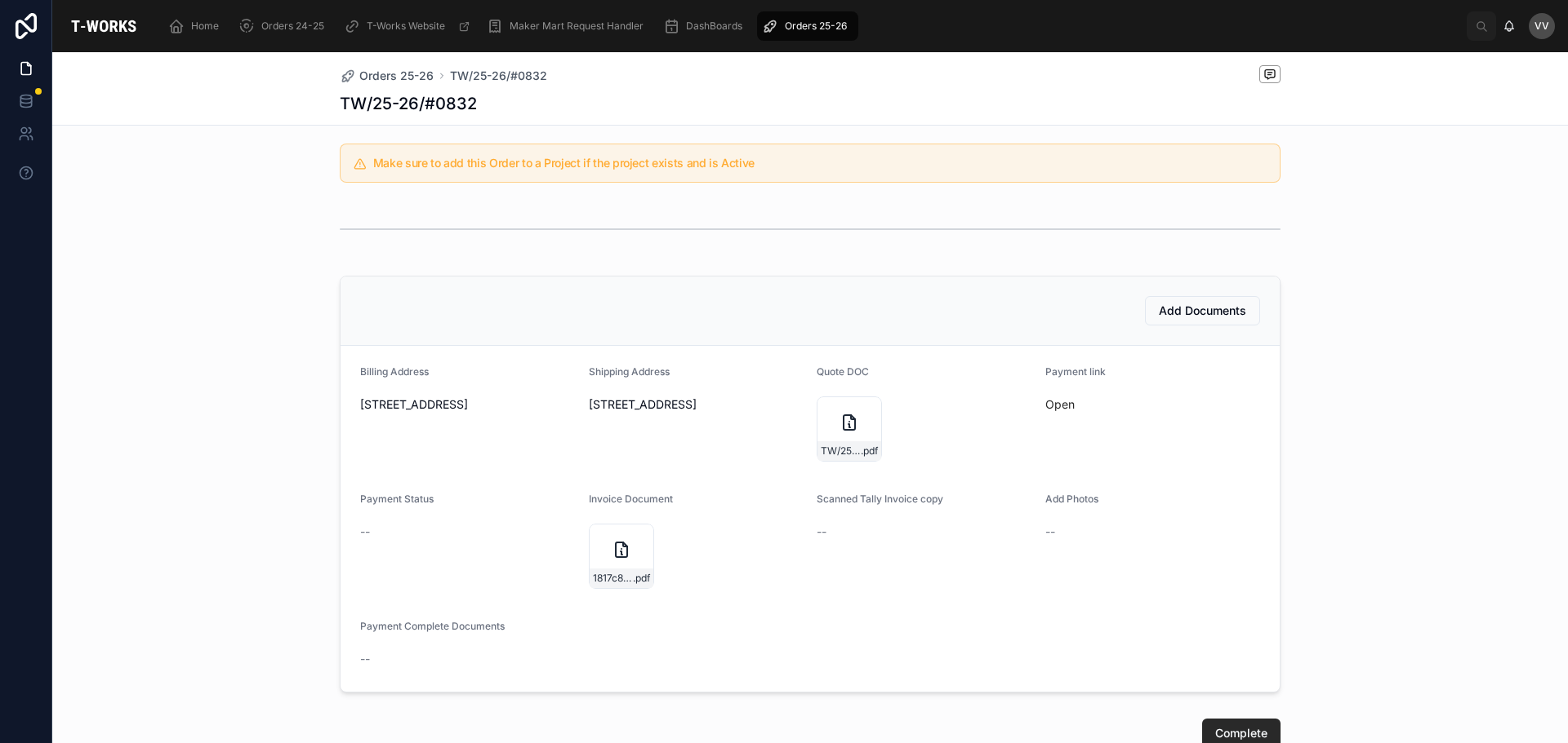
scroll to position [82, 0]
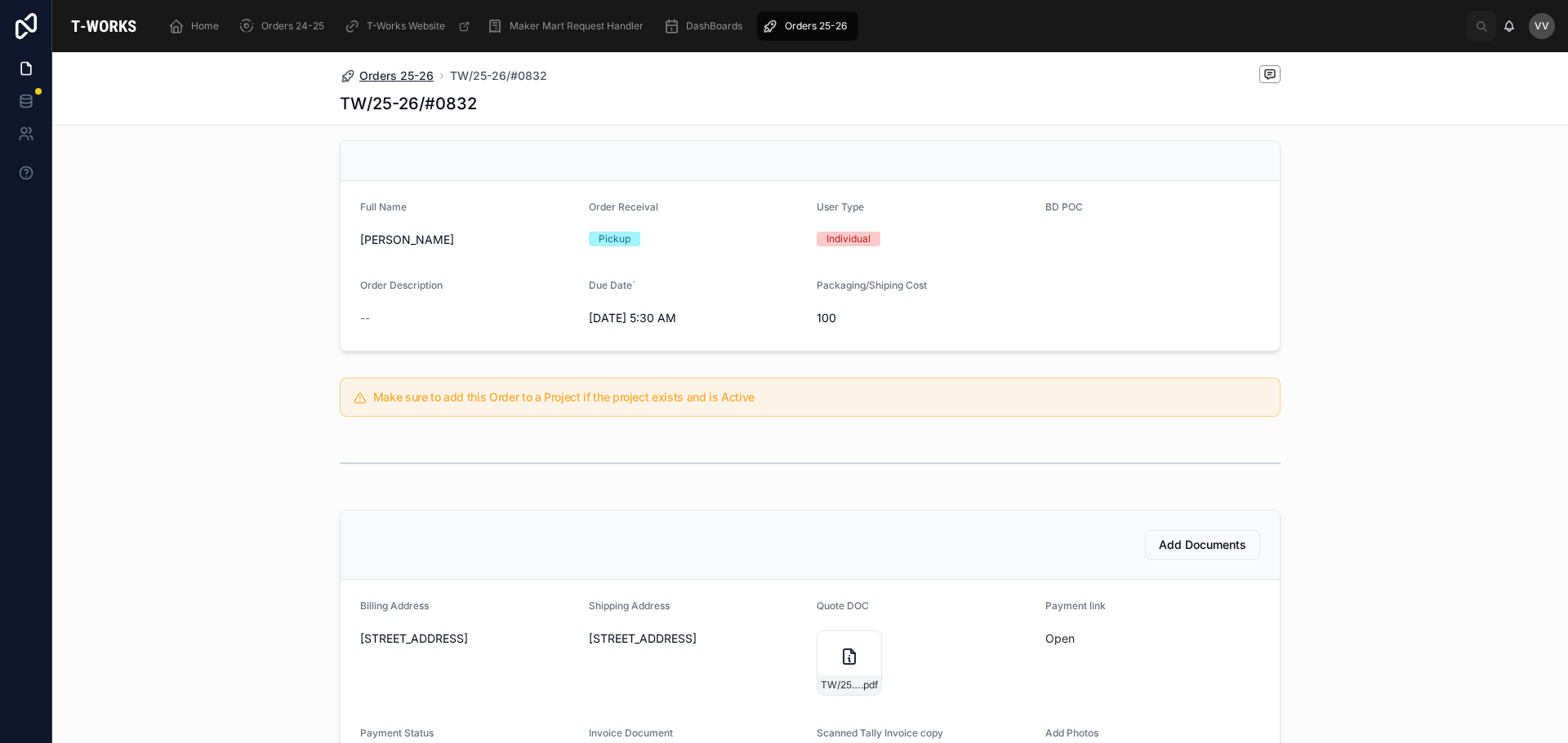
click at [401, 81] on span "Orders 25-26" at bounding box center [396, 76] width 74 height 17
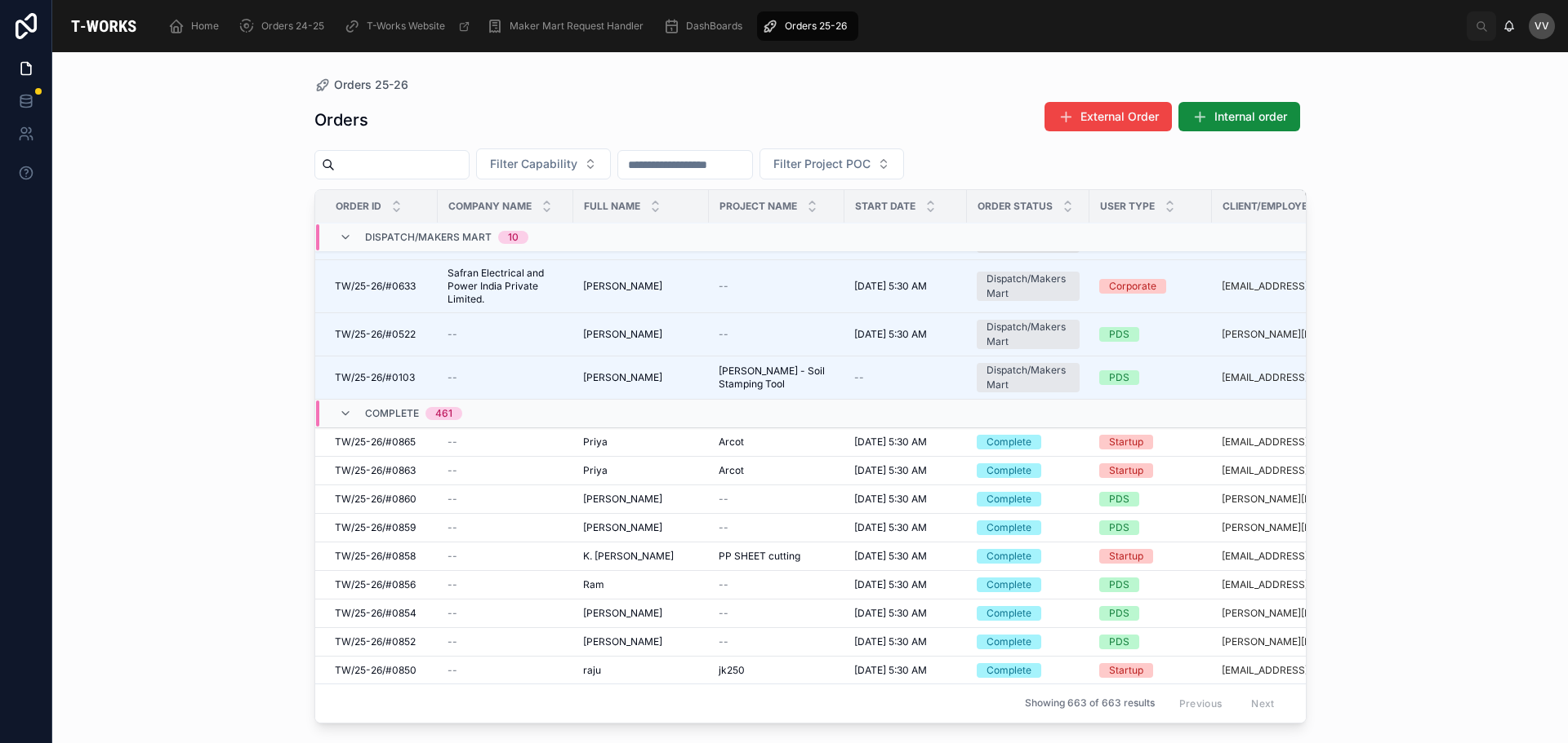
scroll to position [422, 0]
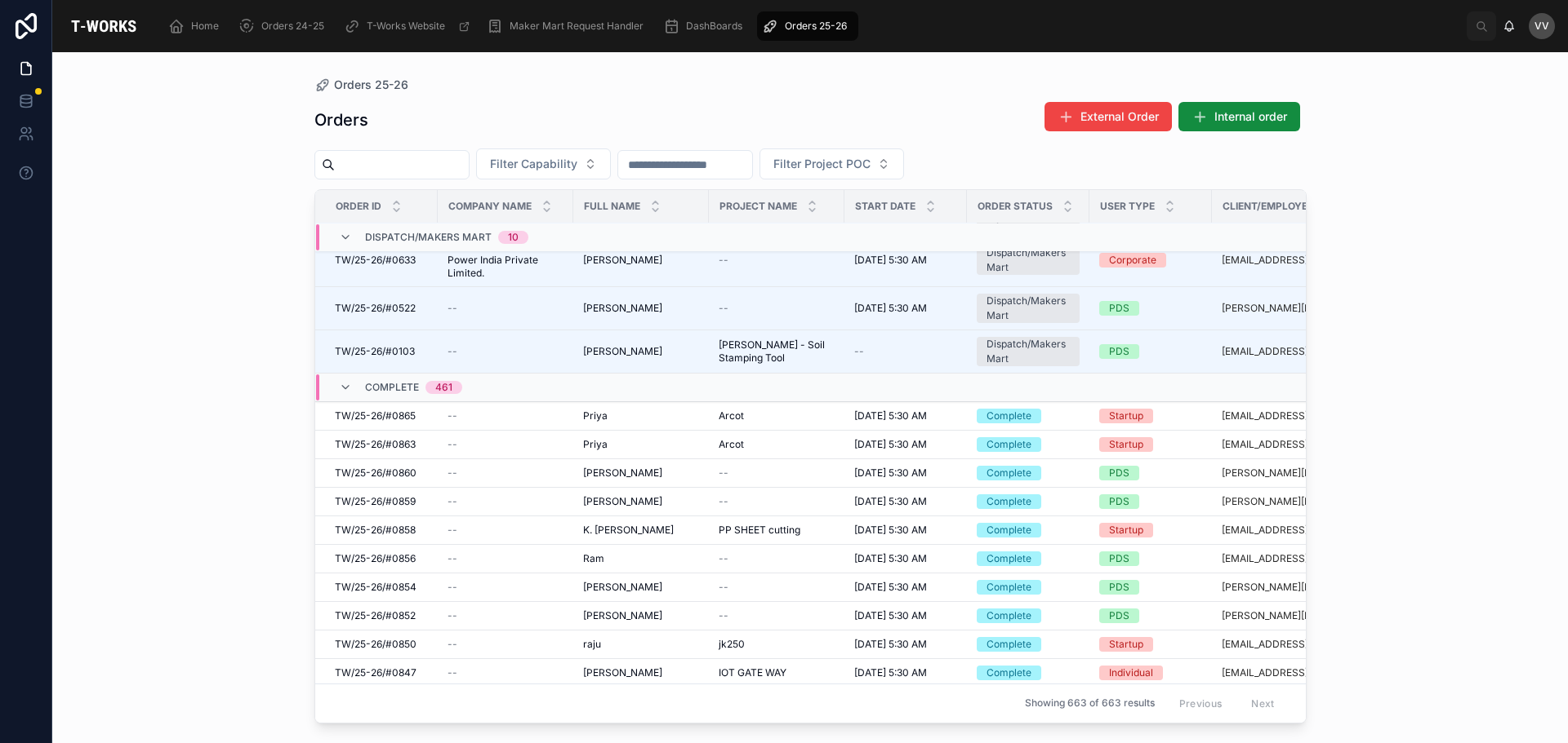
click at [375, 154] on input "text" at bounding box center [402, 164] width 134 height 23
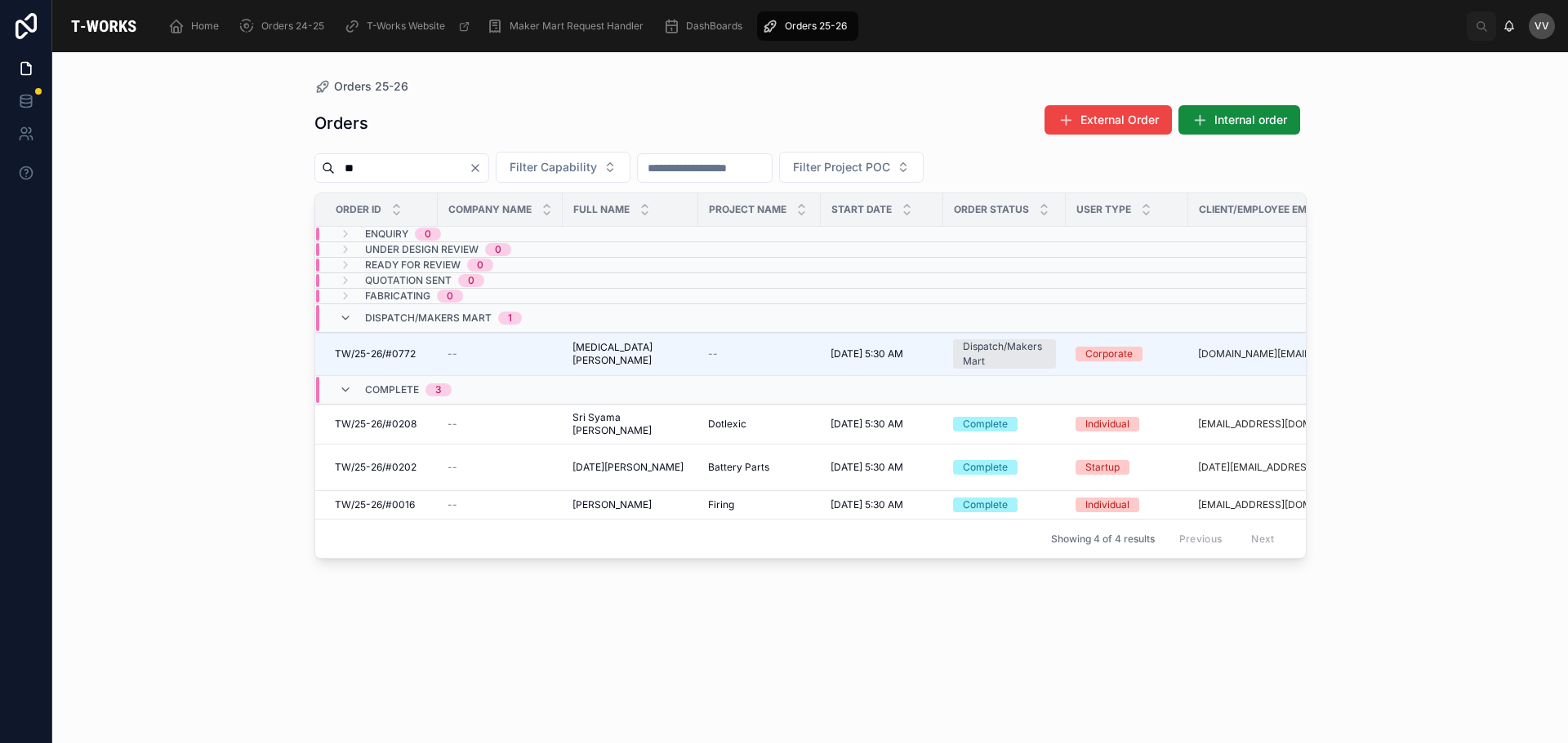
type input "*"
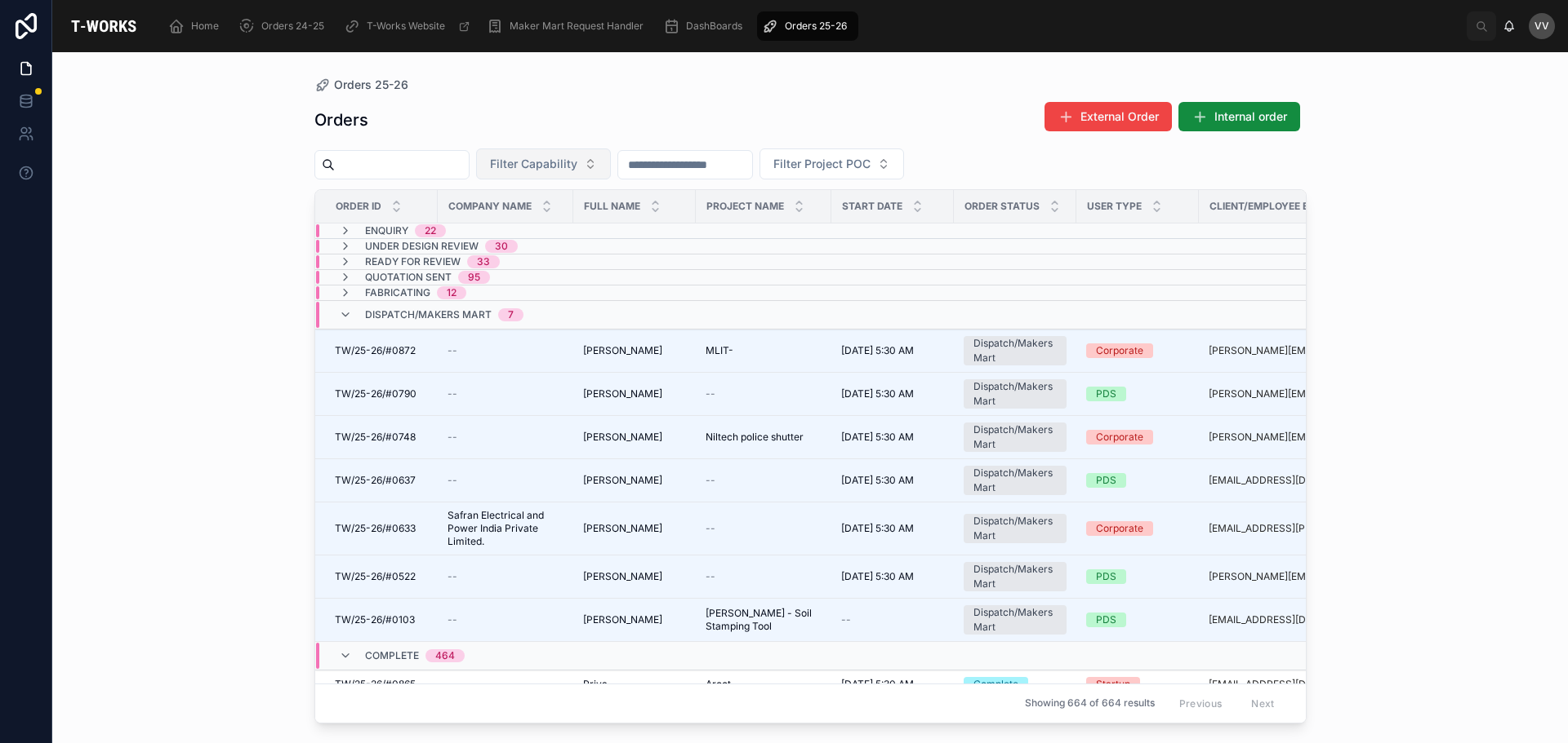
click at [577, 164] on span "Filter Capability" at bounding box center [533, 164] width 88 height 17
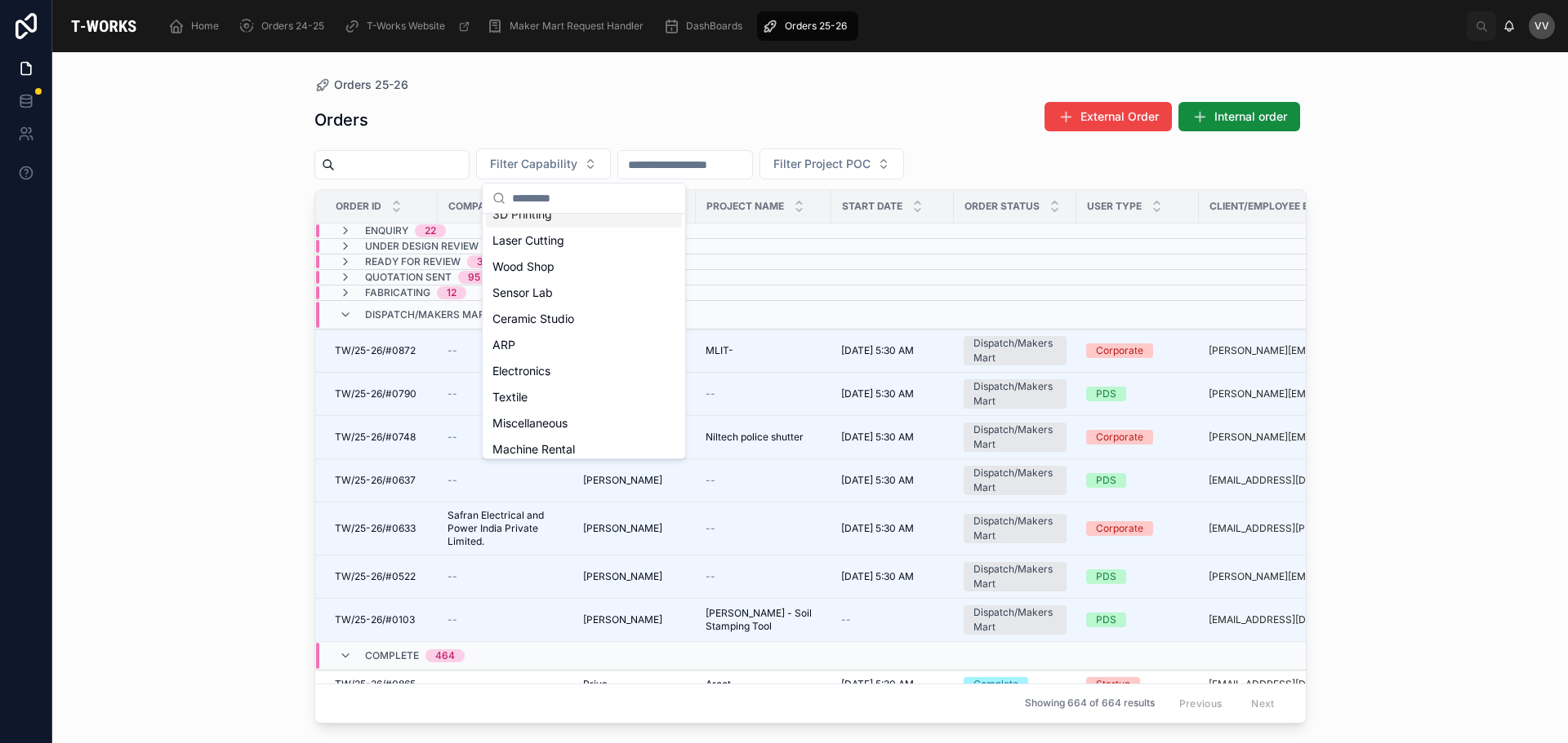
scroll to position [75, 0]
click at [383, 175] on input "text" at bounding box center [402, 164] width 134 height 23
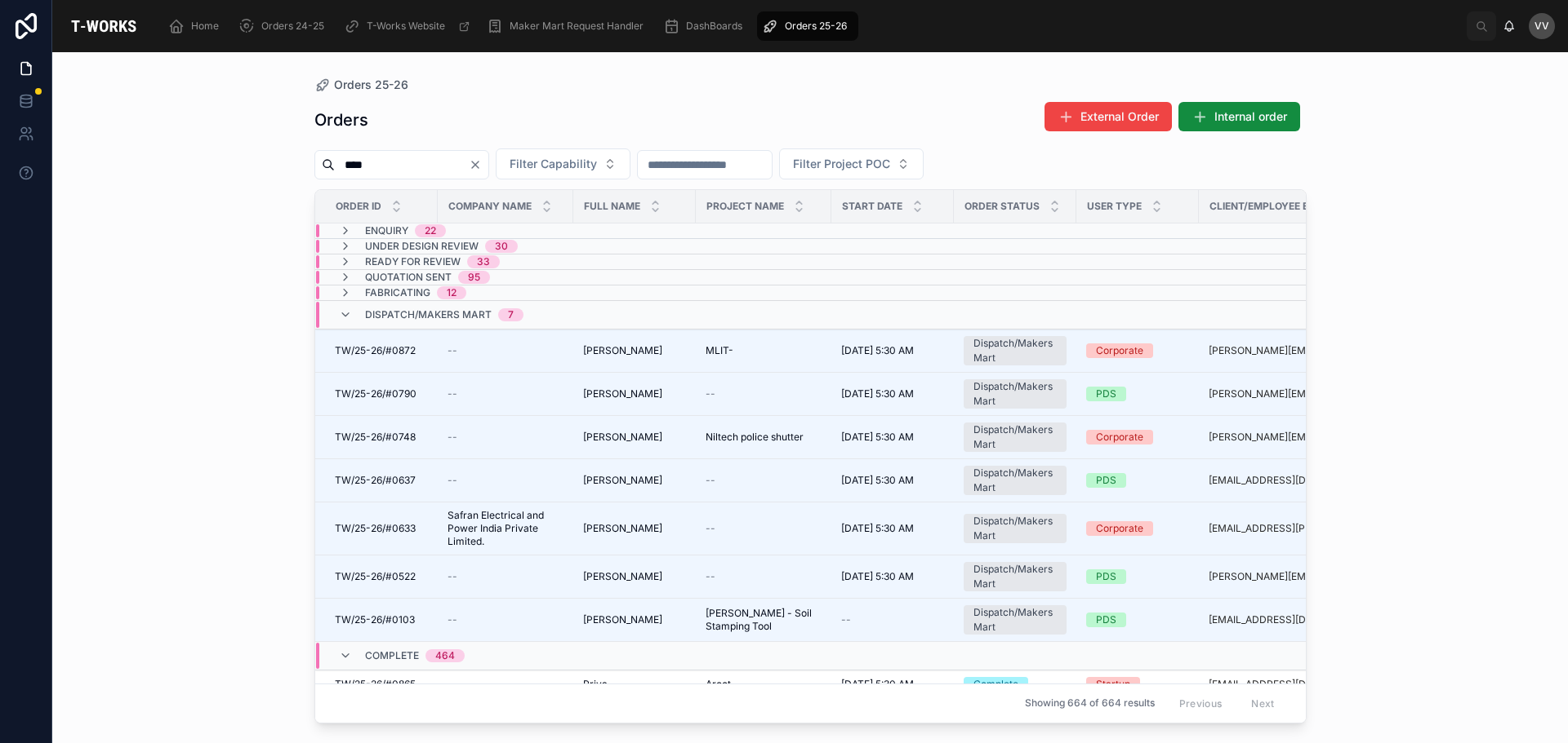
type input "****"
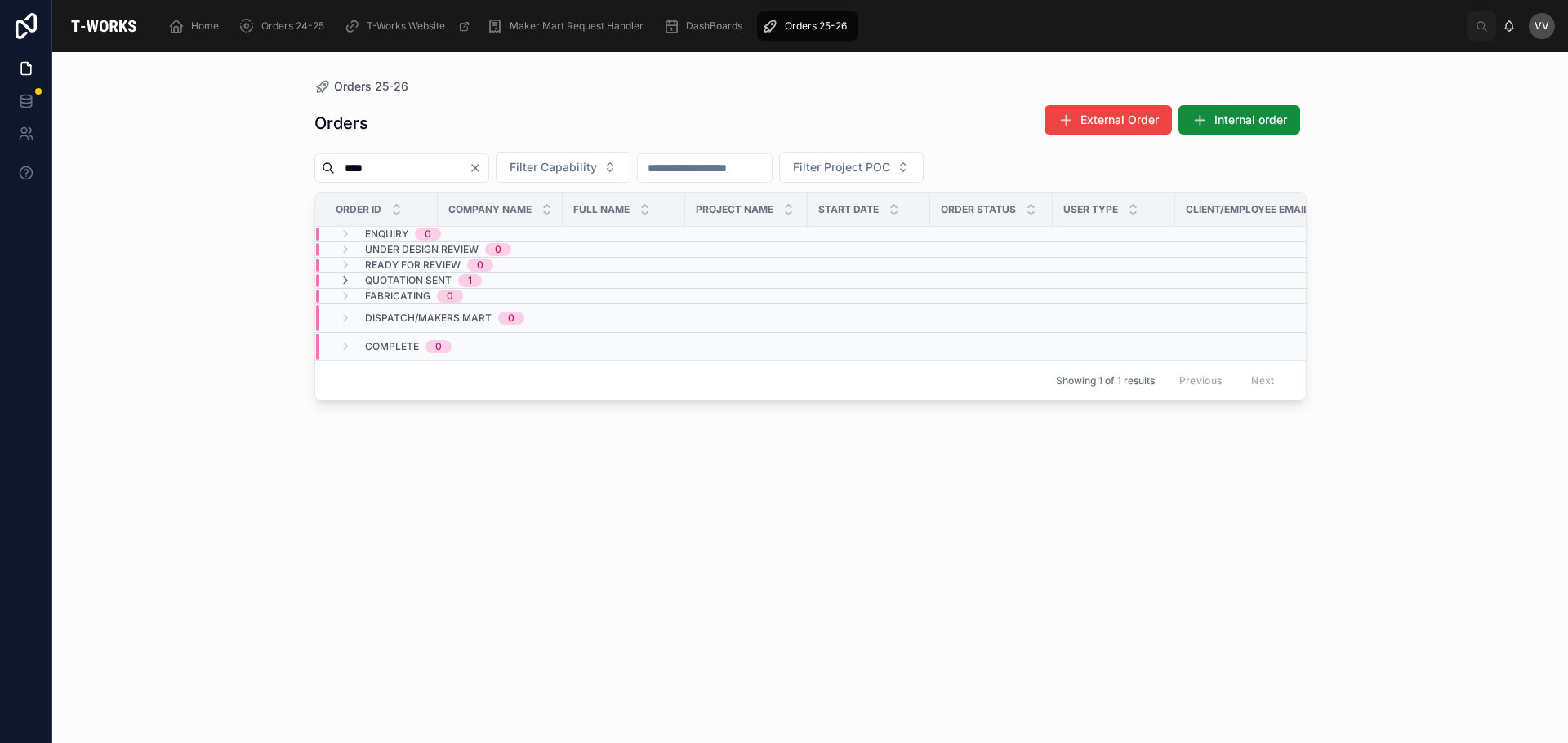
click at [414, 281] on span "Quotation Sent" at bounding box center [408, 281] width 87 height 13
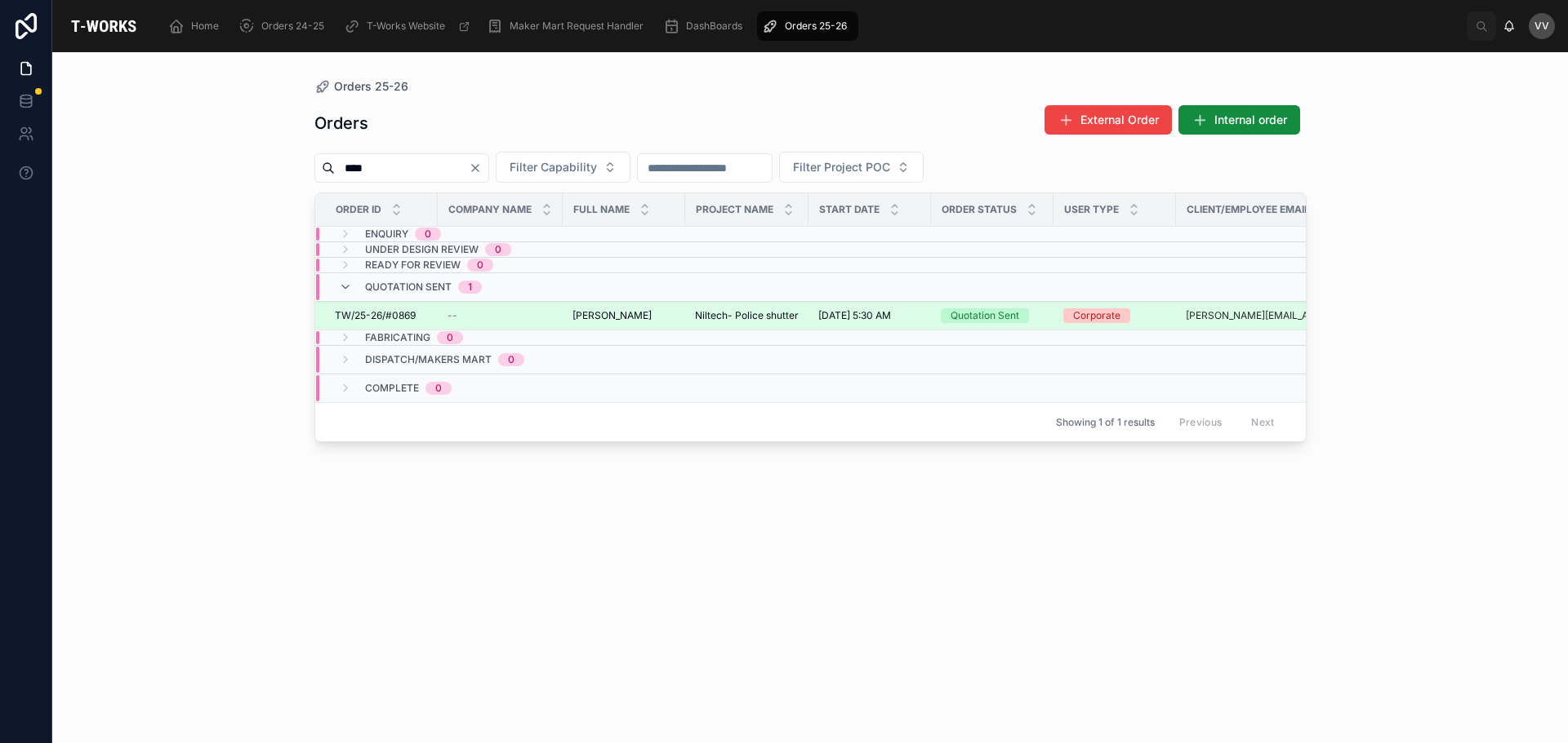
click at [380, 316] on span "TW/25-26/#0869" at bounding box center [375, 316] width 81 height 13
